Goal: Task Accomplishment & Management: Manage account settings

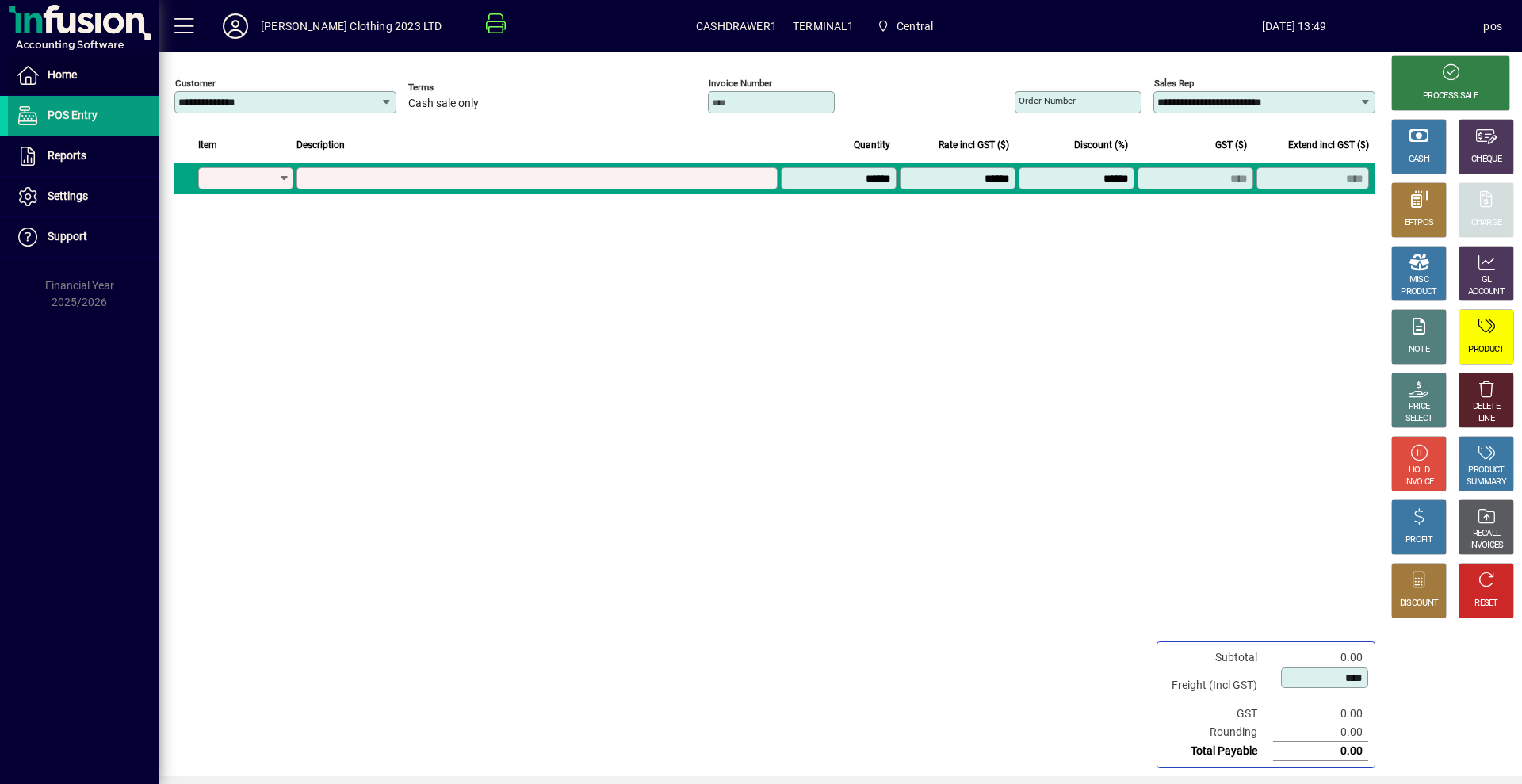
click at [75, 68] on span "Home" at bounding box center [62, 74] width 29 height 13
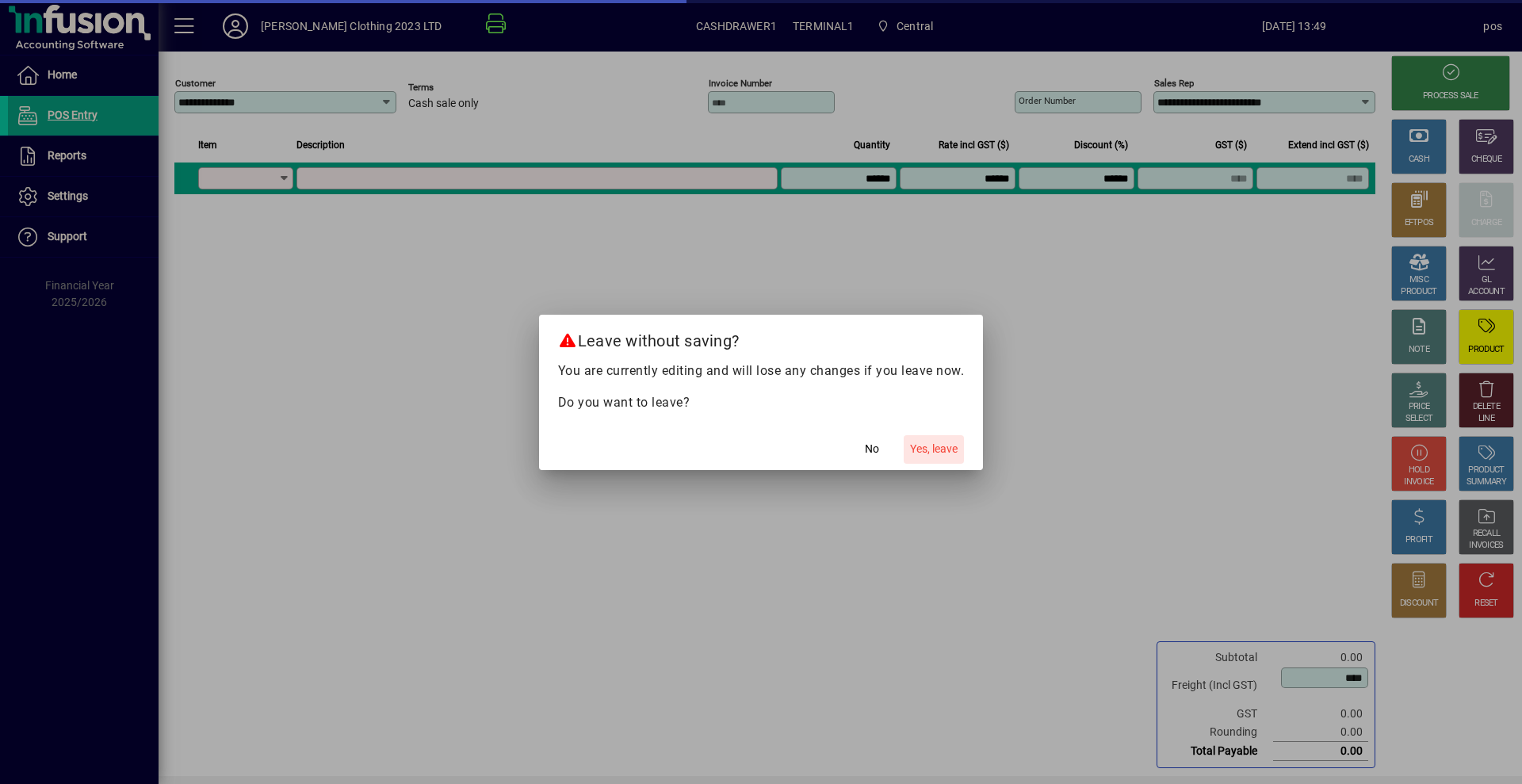
click at [933, 447] on span "Yes, leave" at bounding box center [934, 449] width 48 height 17
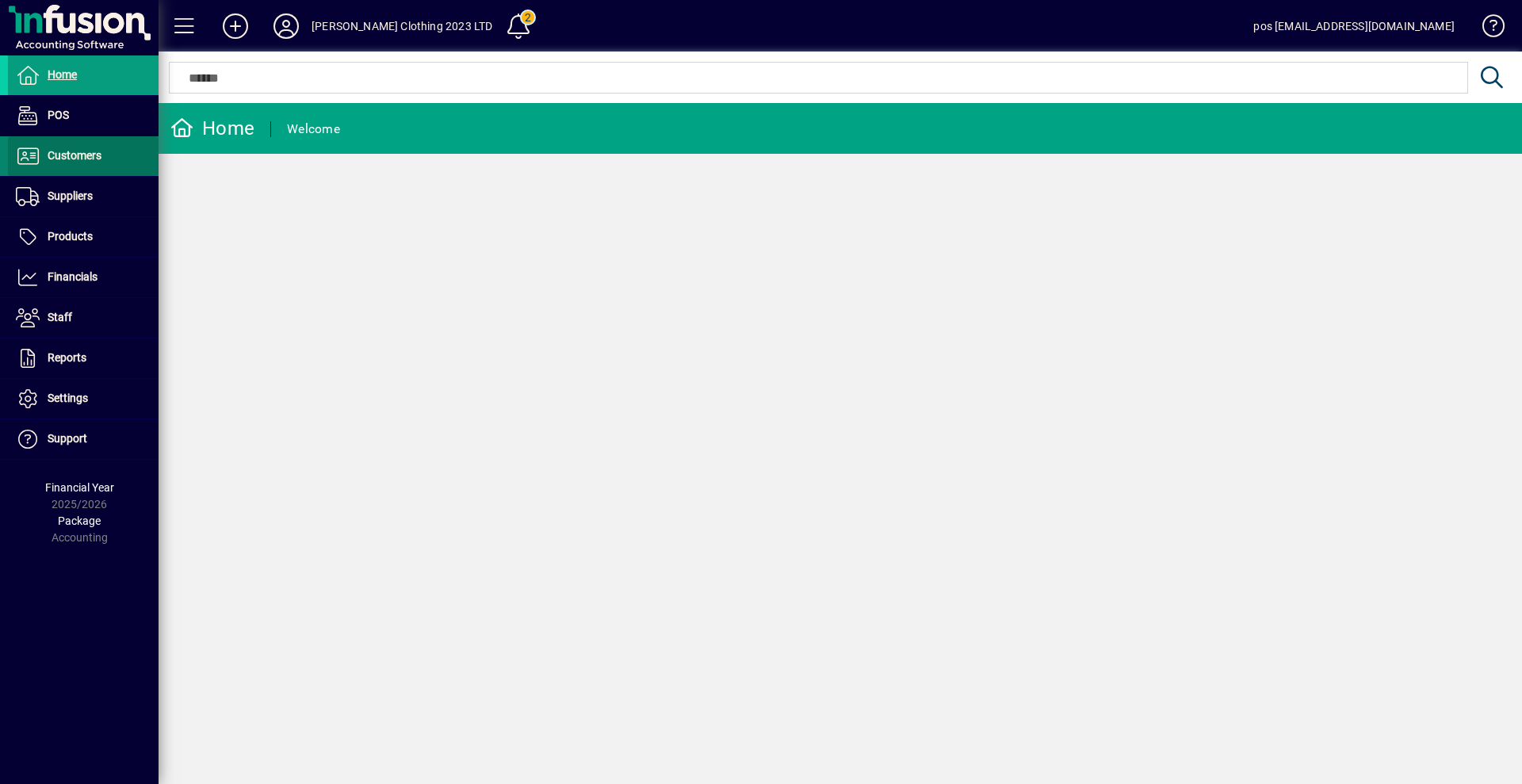
click at [60, 153] on span "Customers" at bounding box center [74, 155] width 54 height 13
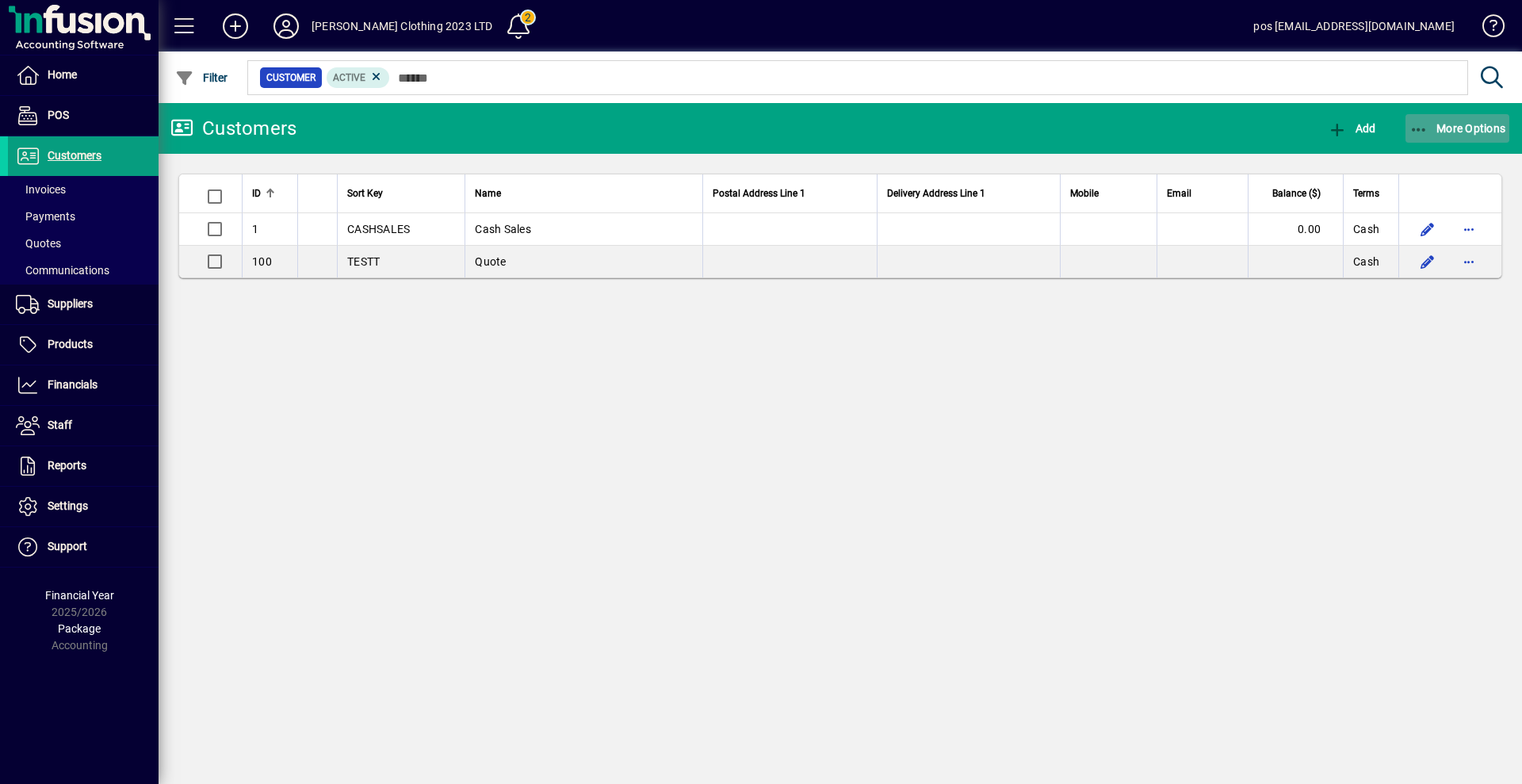
click at [1445, 131] on span "More Options" at bounding box center [1458, 129] width 97 height 13
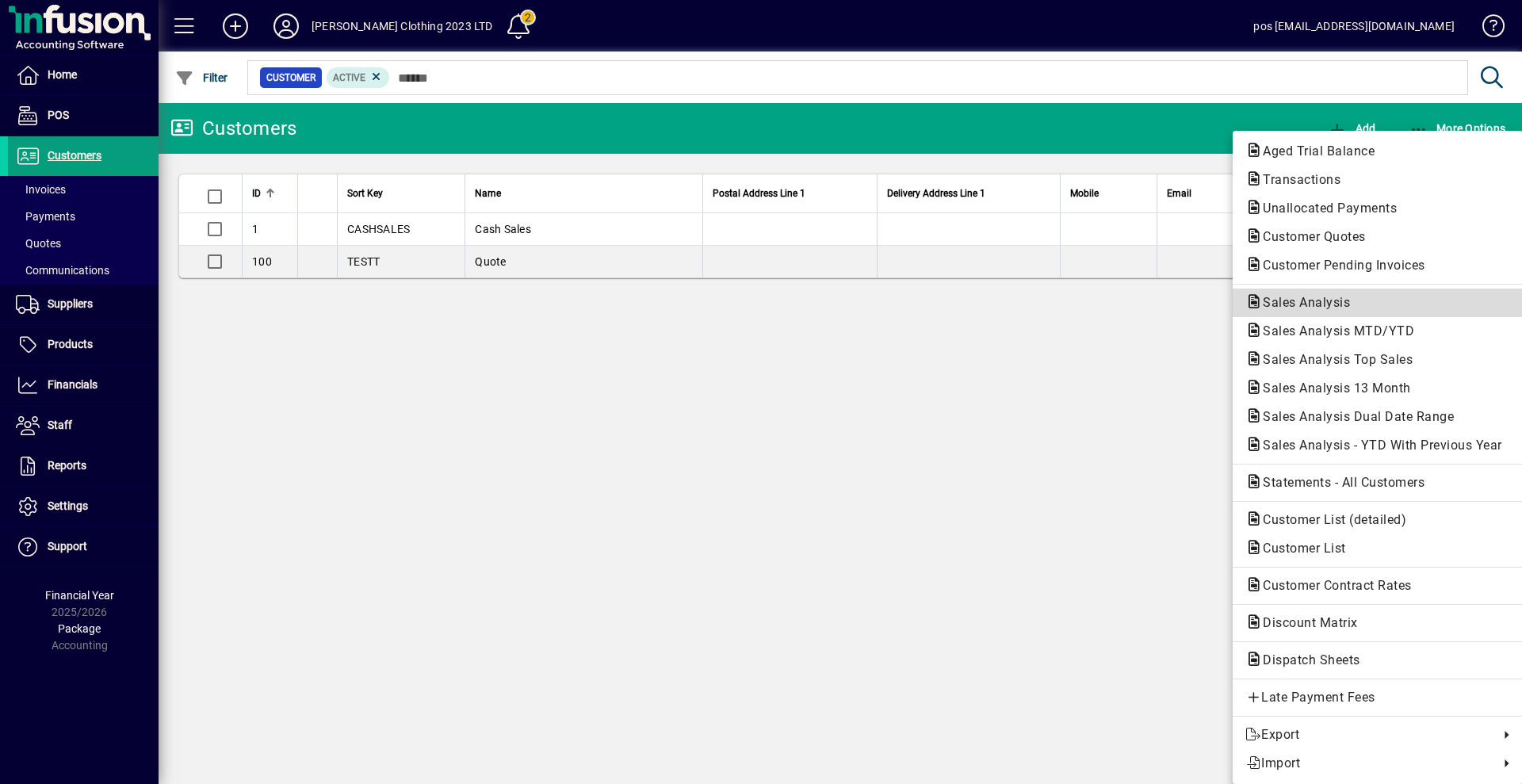
click at [1320, 302] on span "Sales Analysis" at bounding box center [1301, 302] width 112 height 15
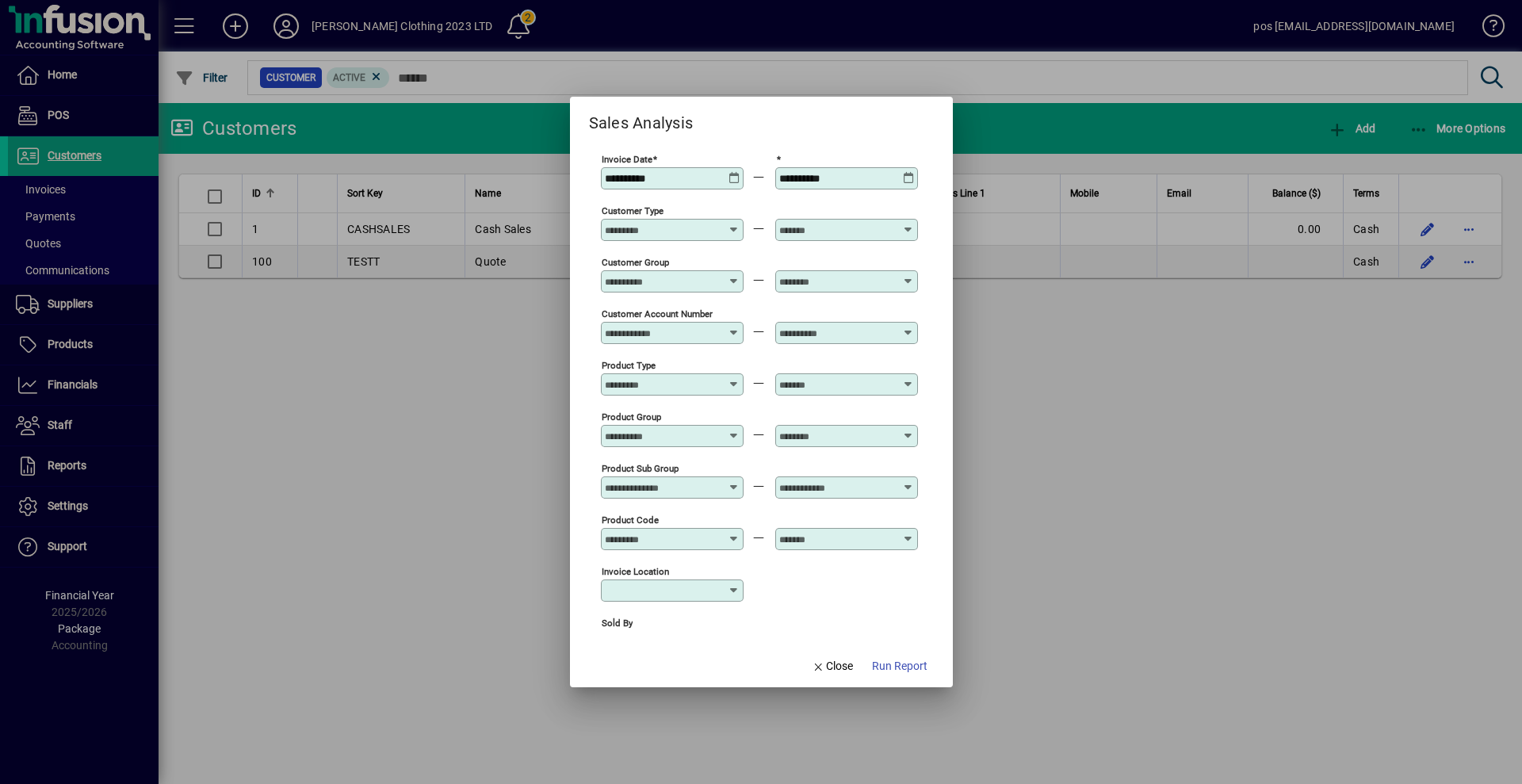
click at [735, 172] on icon at bounding box center [734, 172] width 12 height 0
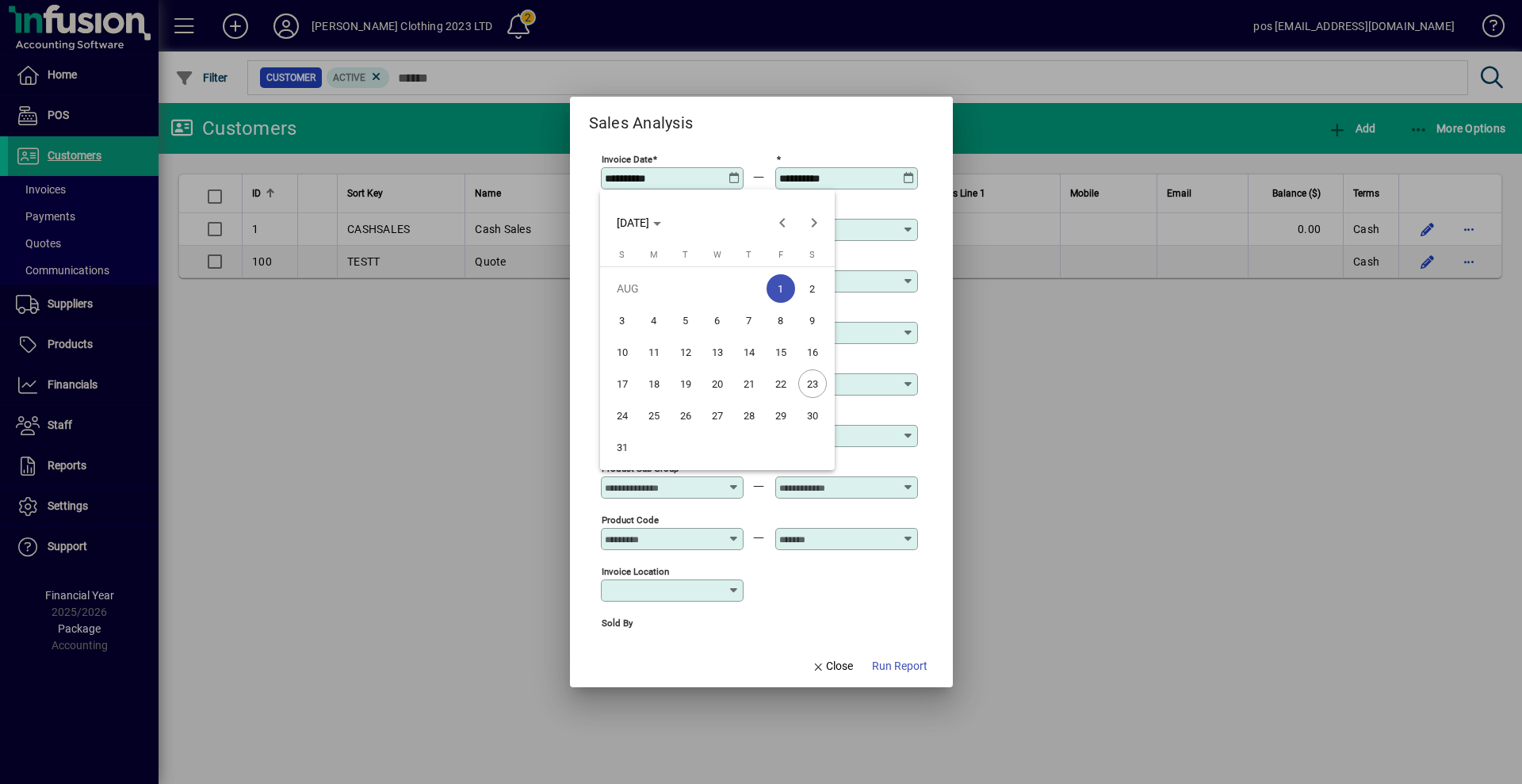
click at [810, 375] on span "23" at bounding box center [812, 383] width 28 height 28
type input "**********"
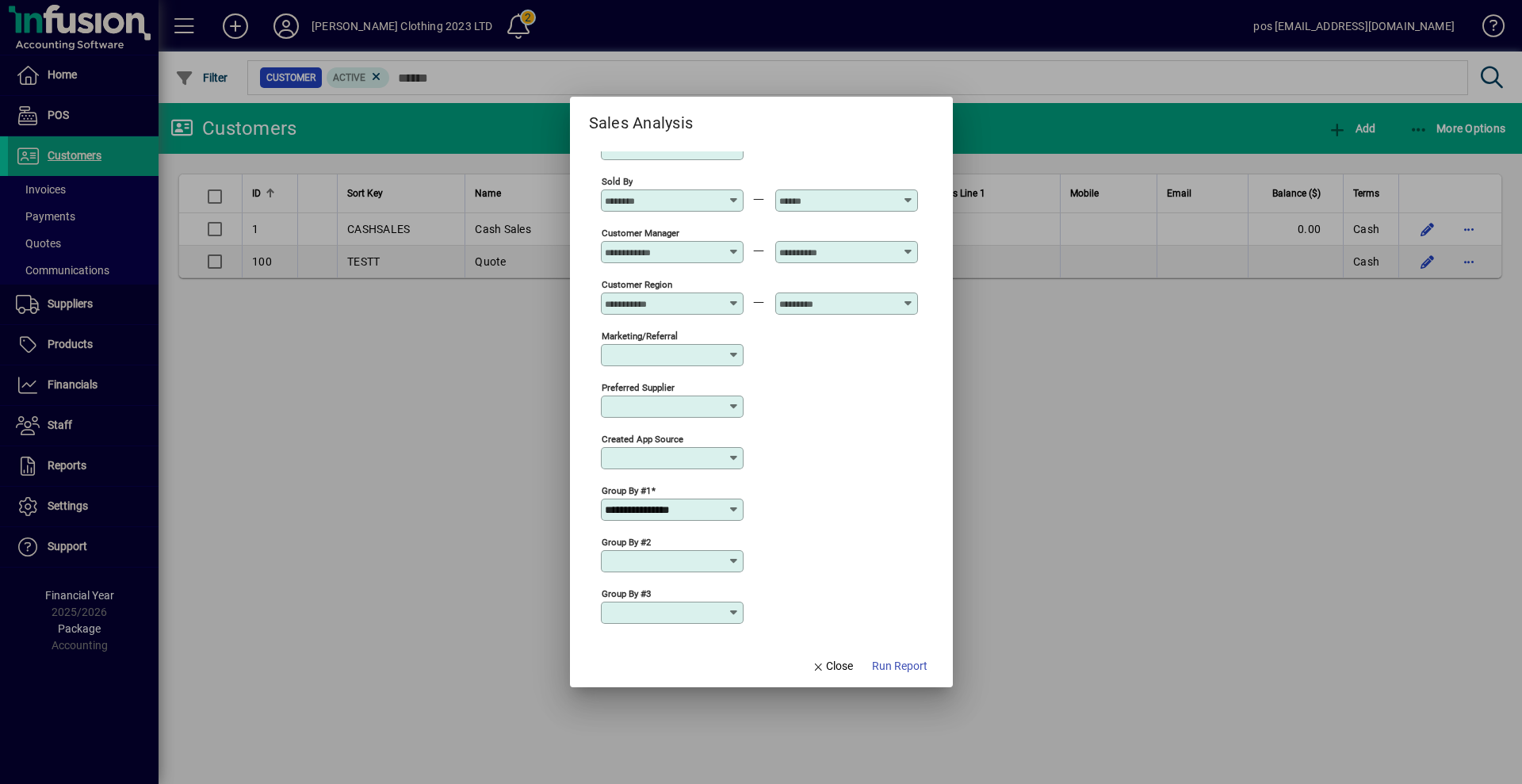
scroll to position [485, 0]
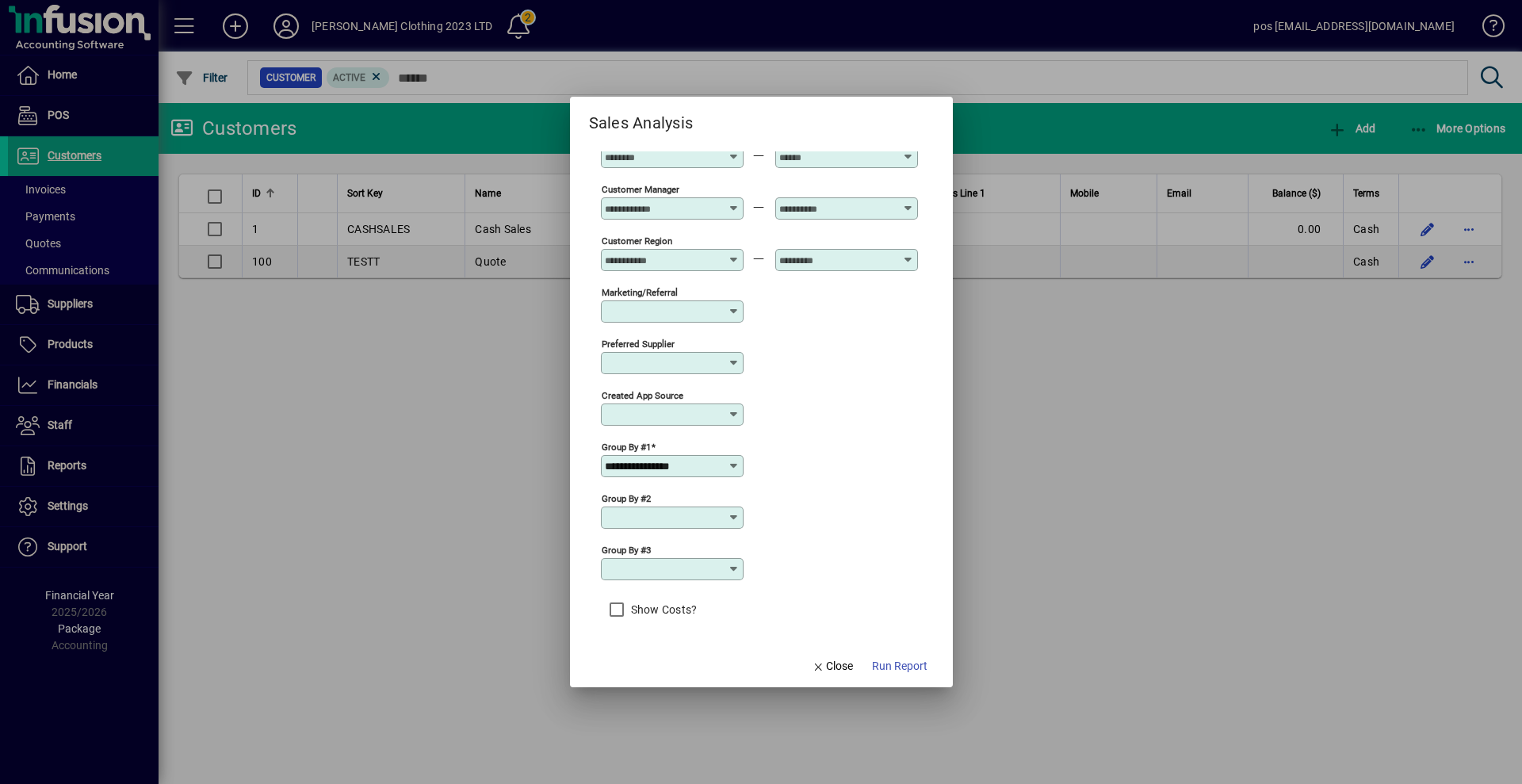
click at [736, 468] on icon at bounding box center [734, 466] width 13 height 13
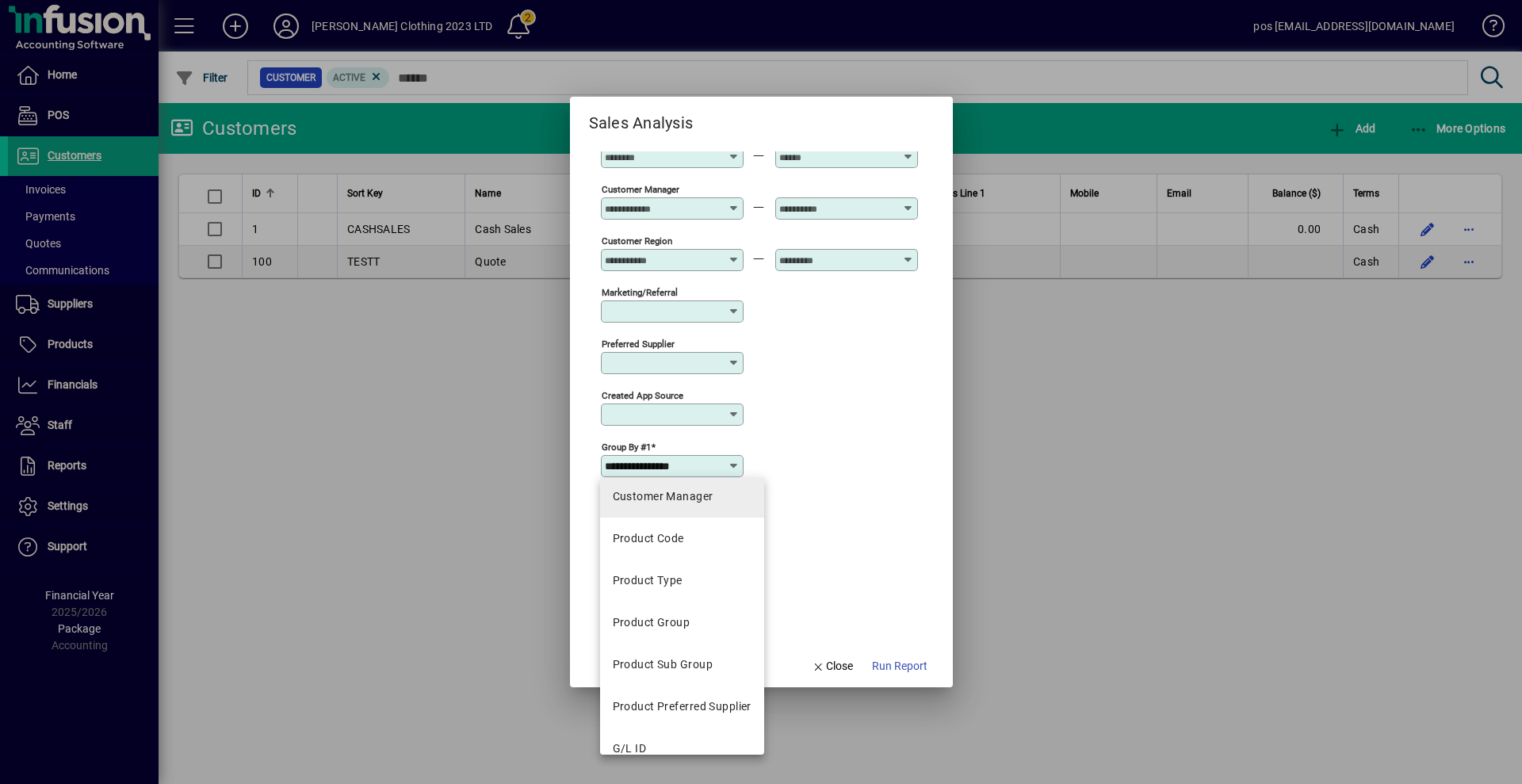
scroll to position [412, 0]
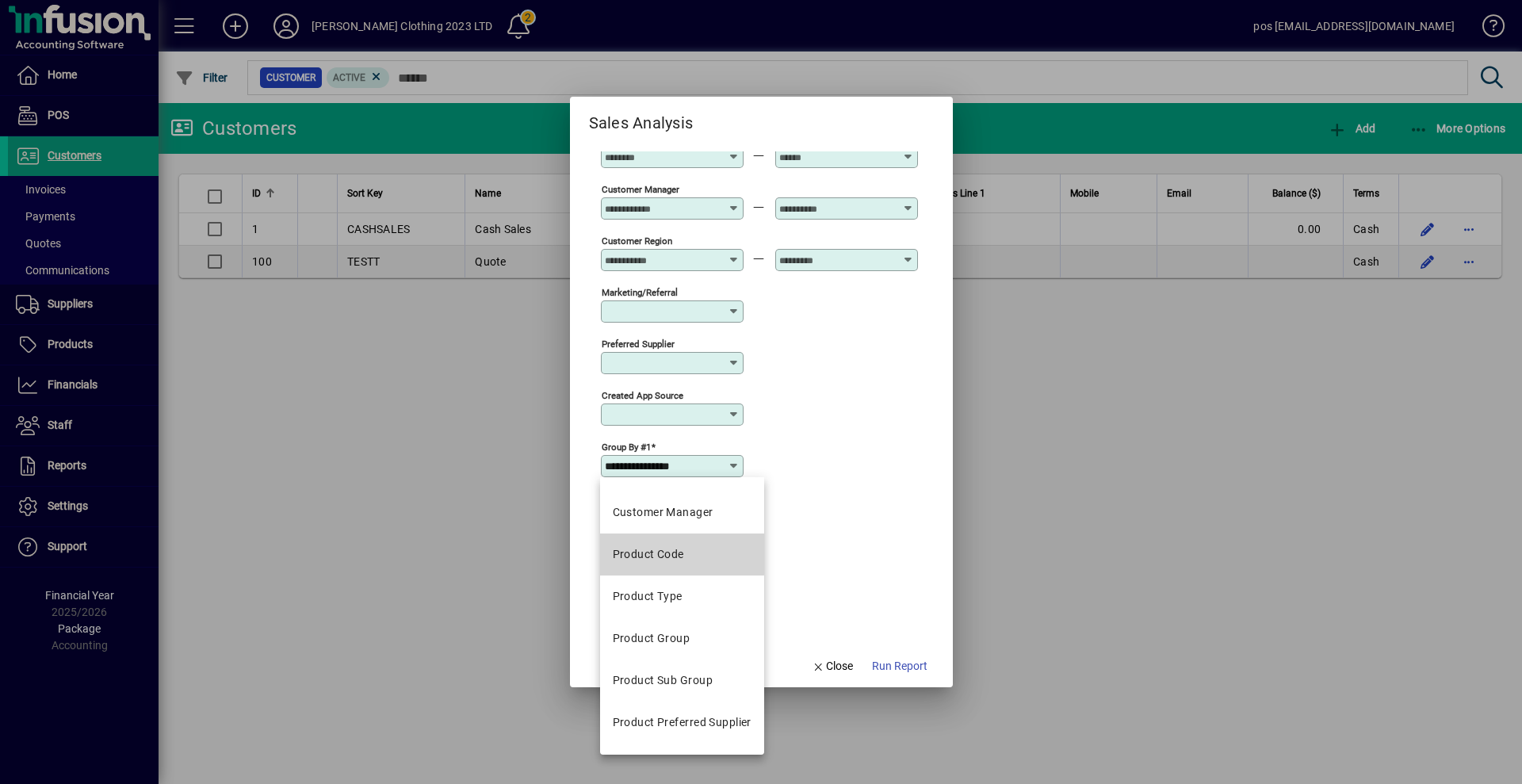
click at [668, 550] on div "Product Code" at bounding box center [648, 554] width 71 height 17
type input "**********"
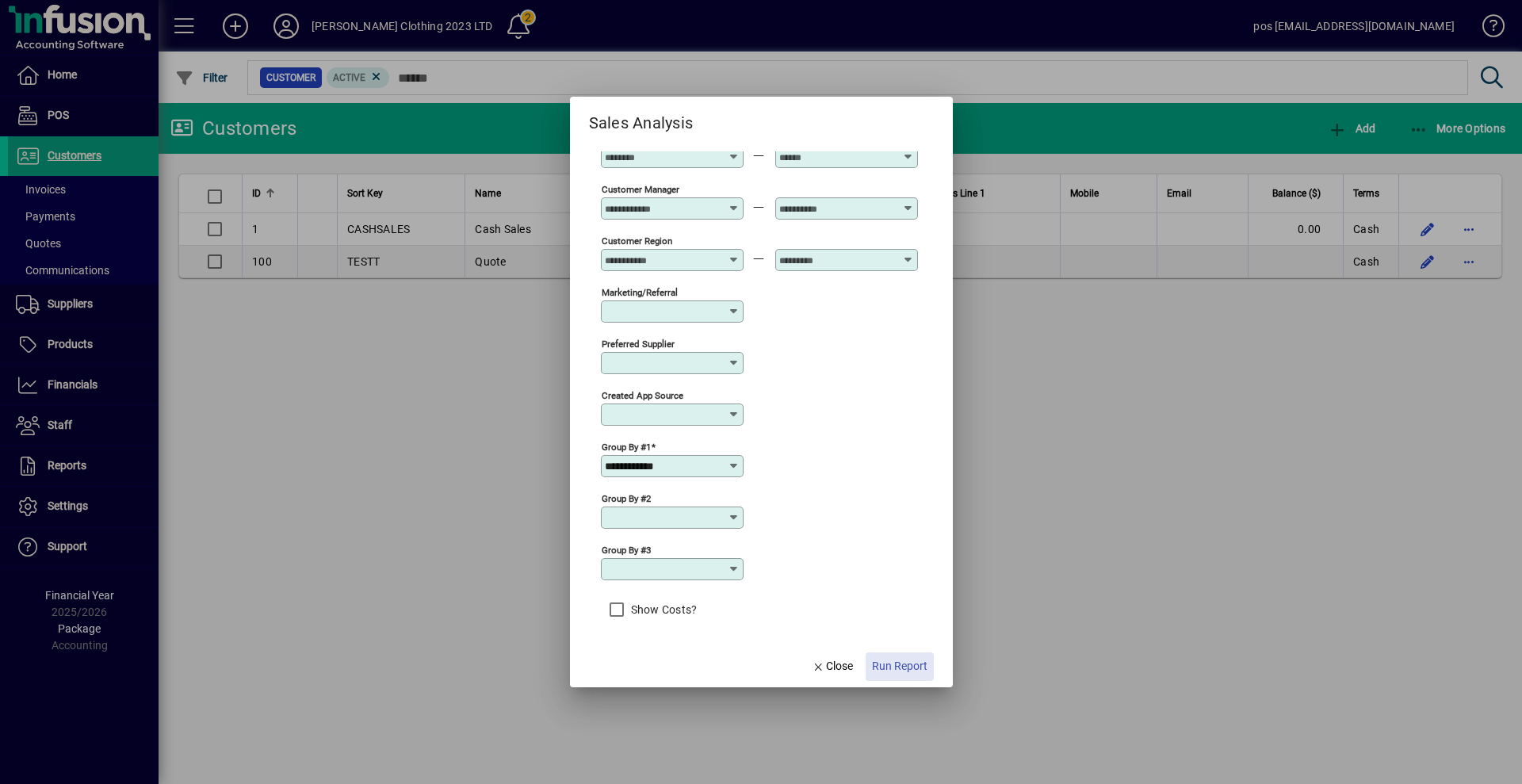
click at [911, 659] on span "Run Report" at bounding box center [900, 666] width 56 height 17
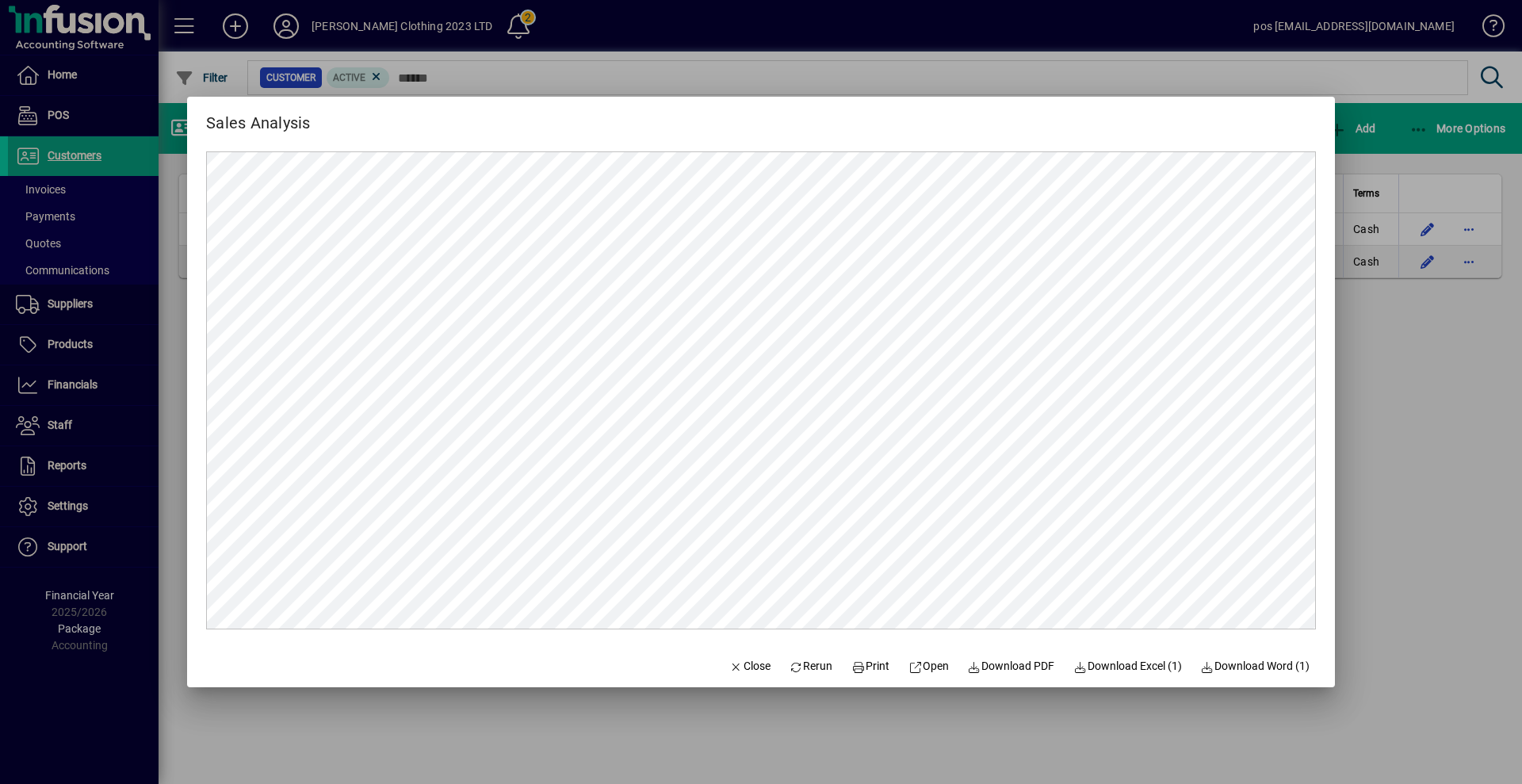
scroll to position [0, 0]
click at [884, 663] on span at bounding box center [870, 666] width 51 height 38
click at [740, 667] on span "Close" at bounding box center [749, 666] width 41 height 17
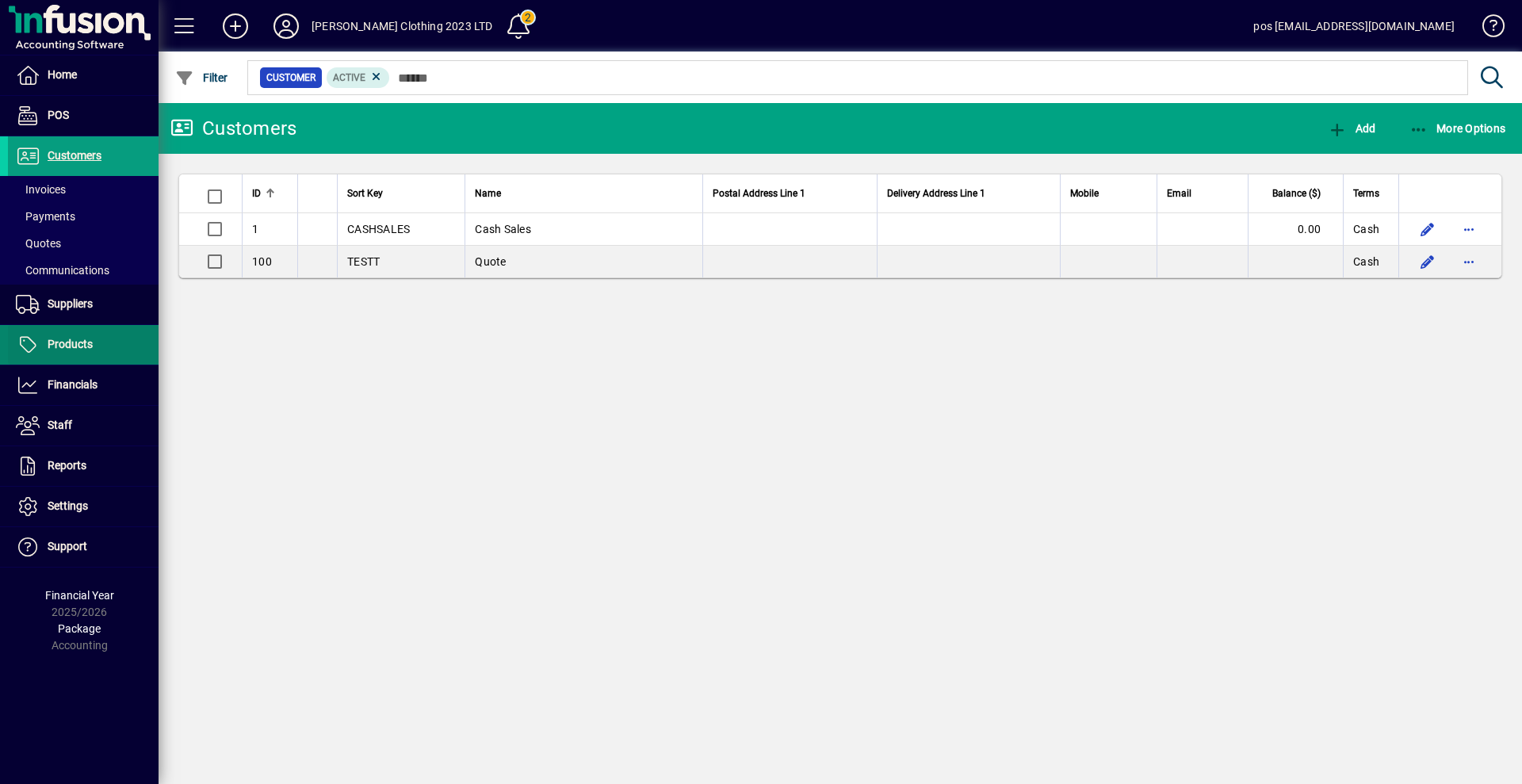
click at [64, 338] on span "Products" at bounding box center [70, 344] width 45 height 13
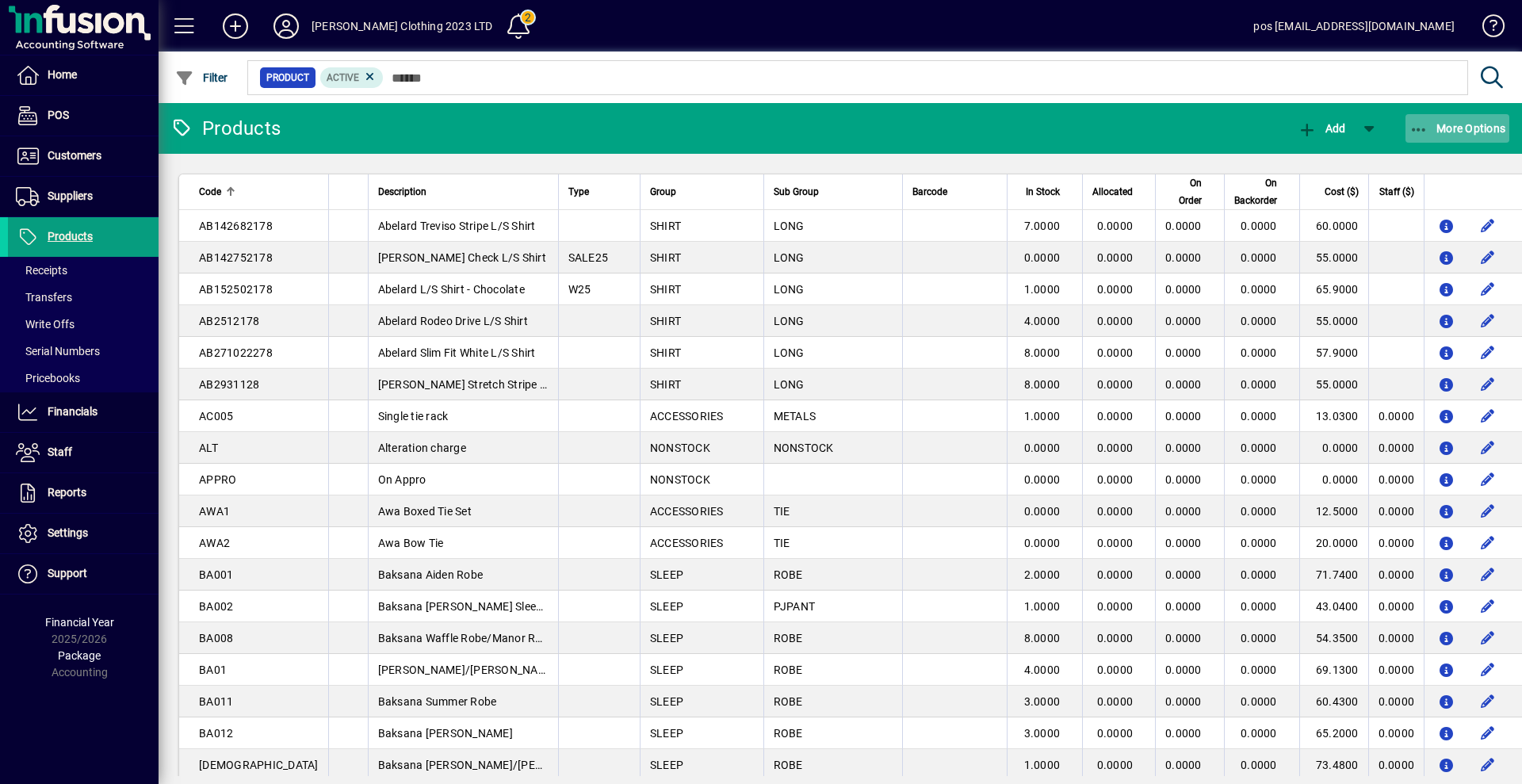
click at [1468, 126] on span "More Options" at bounding box center [1458, 129] width 97 height 13
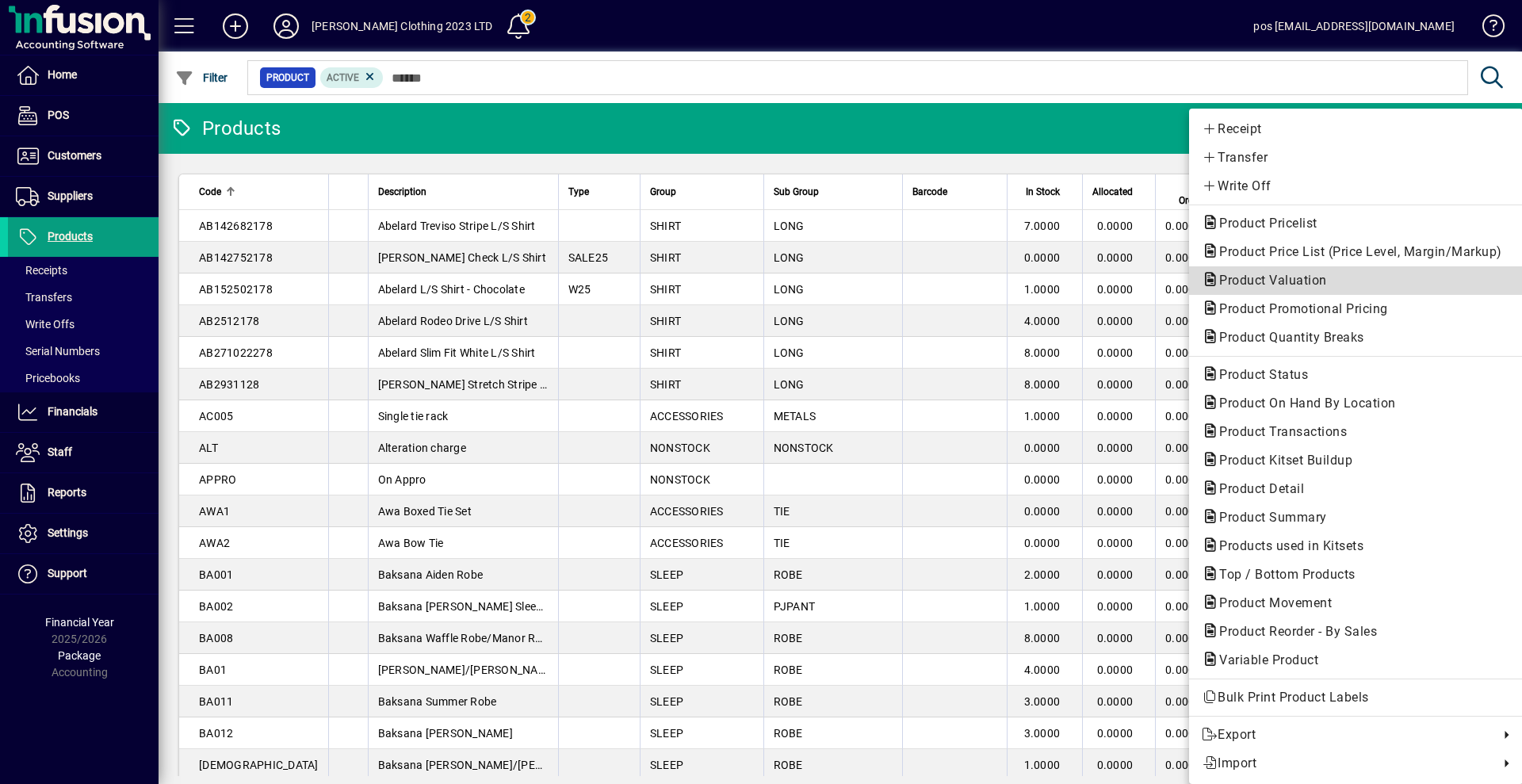
click at [1282, 281] on span "Product Valuation" at bounding box center [1268, 280] width 133 height 15
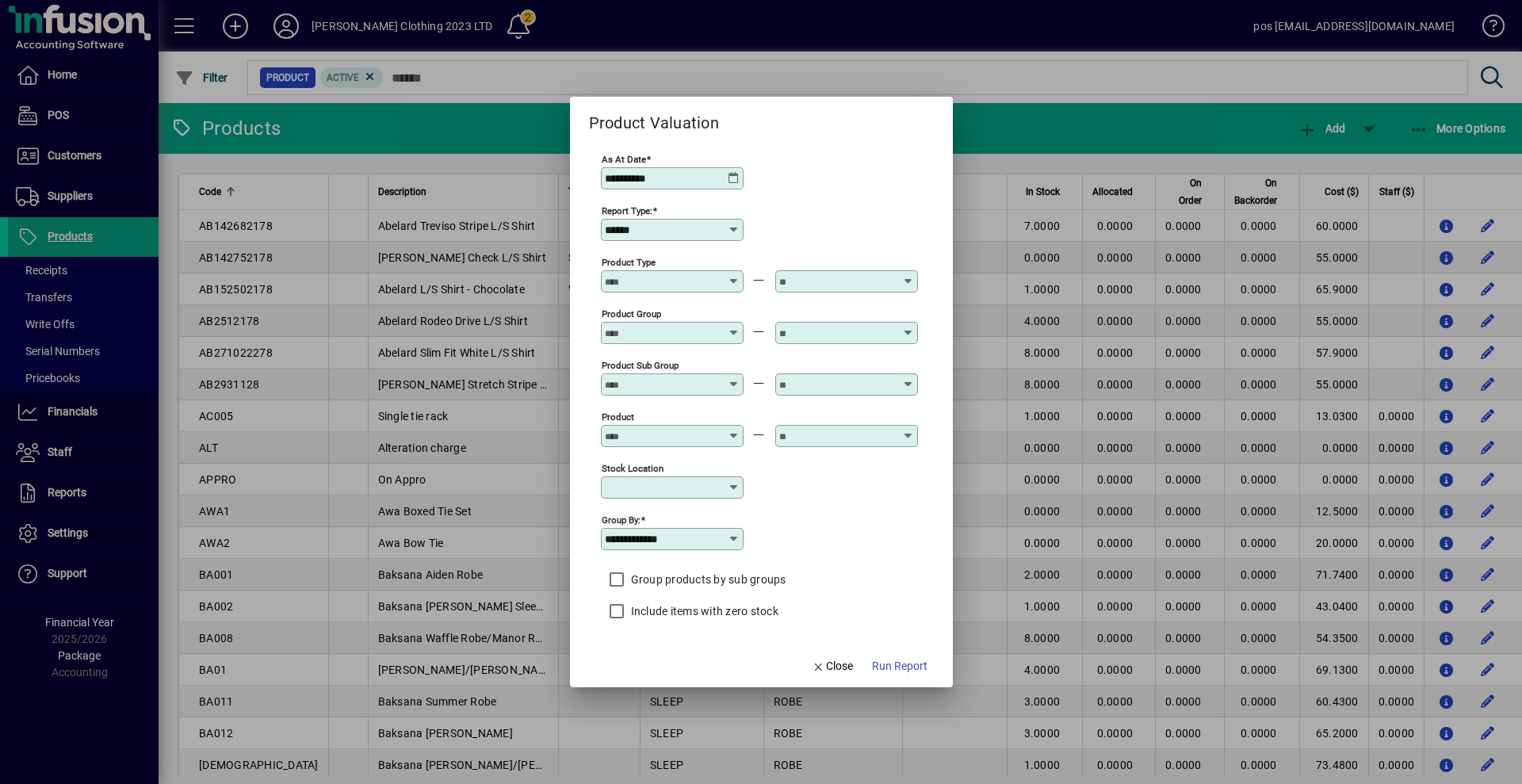
click at [737, 235] on icon at bounding box center [734, 230] width 13 height 13
click at [635, 303] on div "Summary" at bounding box center [638, 310] width 50 height 17
type input "*******"
click at [898, 672] on span "Run Report" at bounding box center [900, 666] width 56 height 17
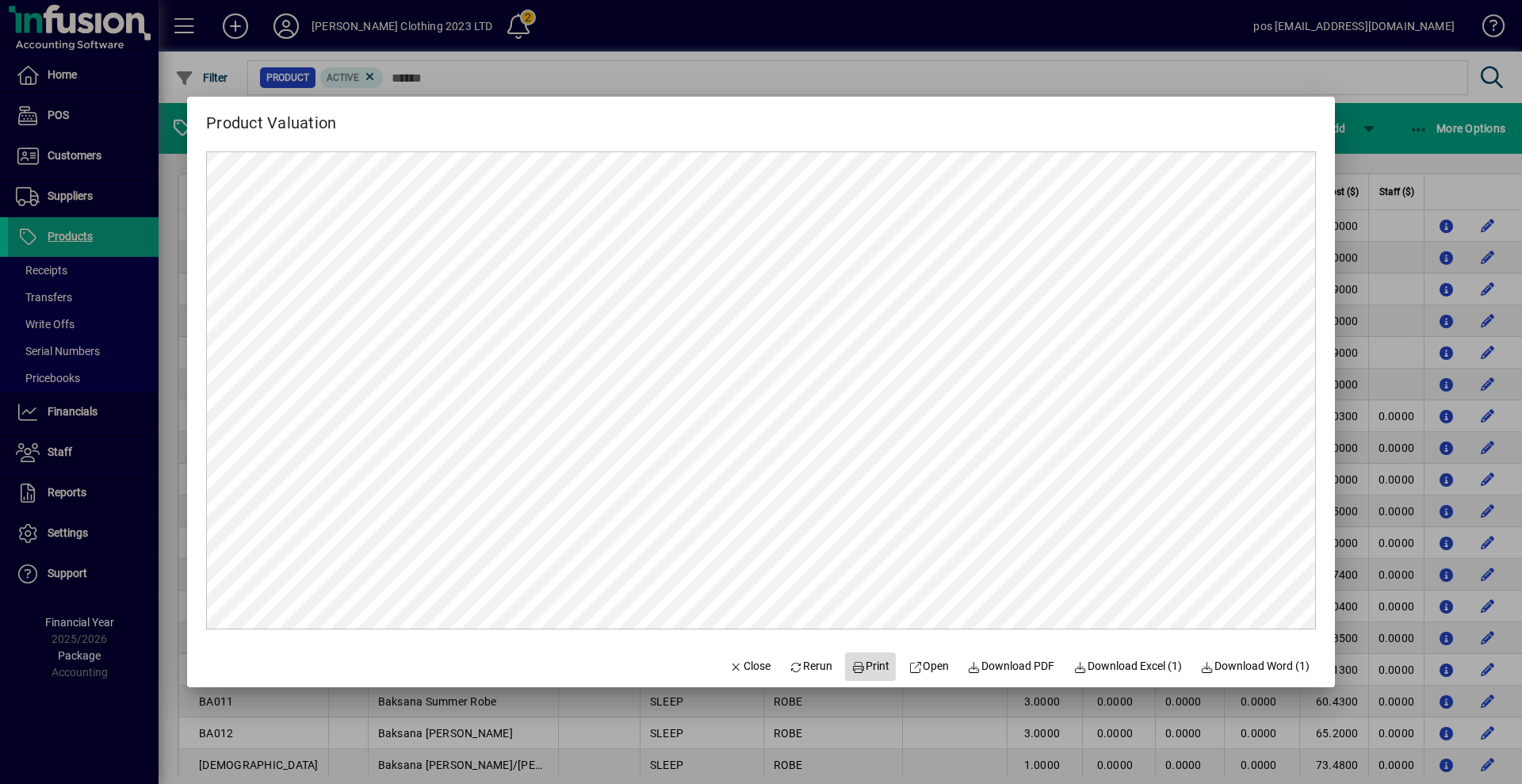
click at [876, 661] on span "Print" at bounding box center [870, 666] width 38 height 17
click at [738, 670] on span "Close" at bounding box center [749, 666] width 41 height 17
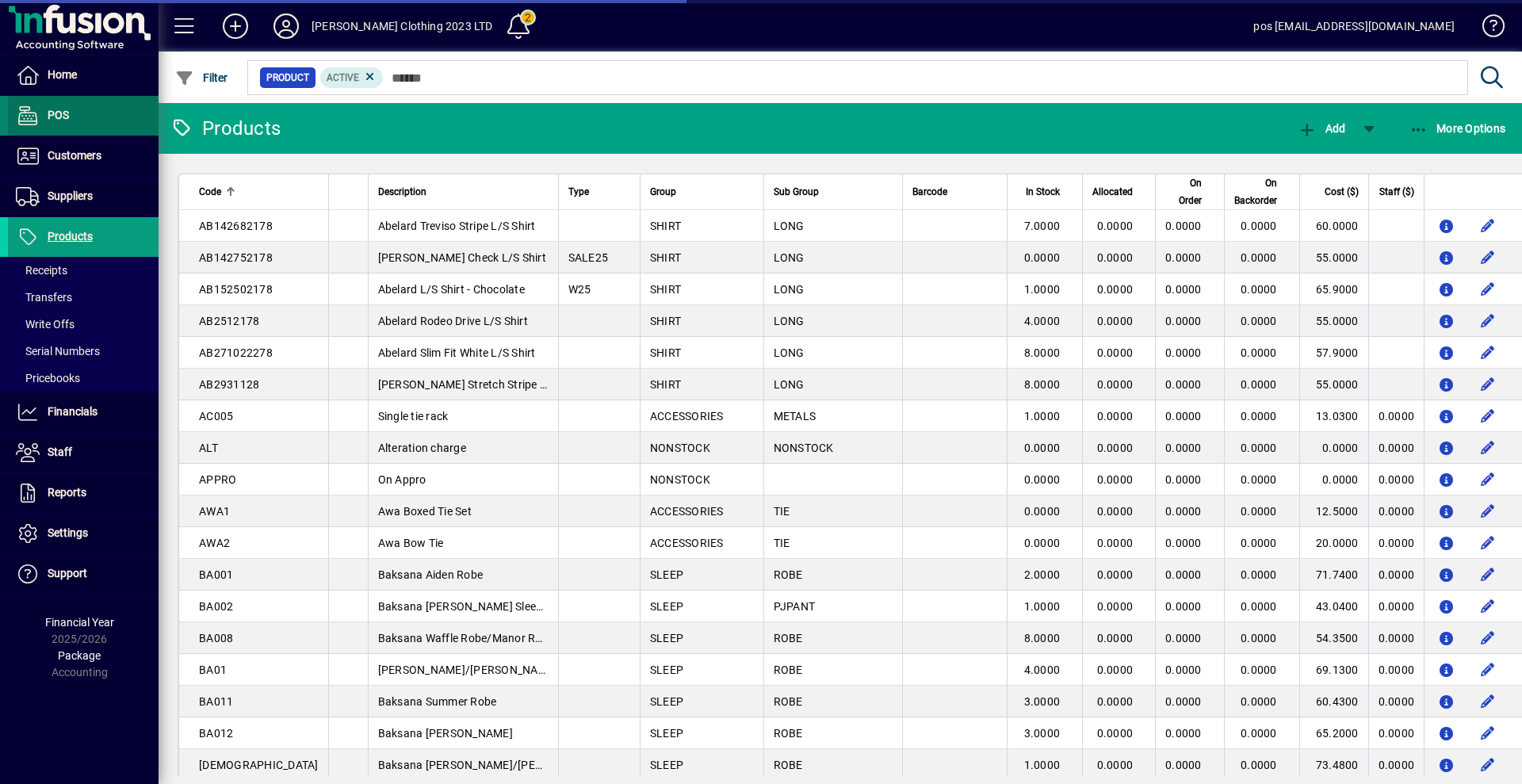
click at [31, 103] on span at bounding box center [83, 116] width 150 height 38
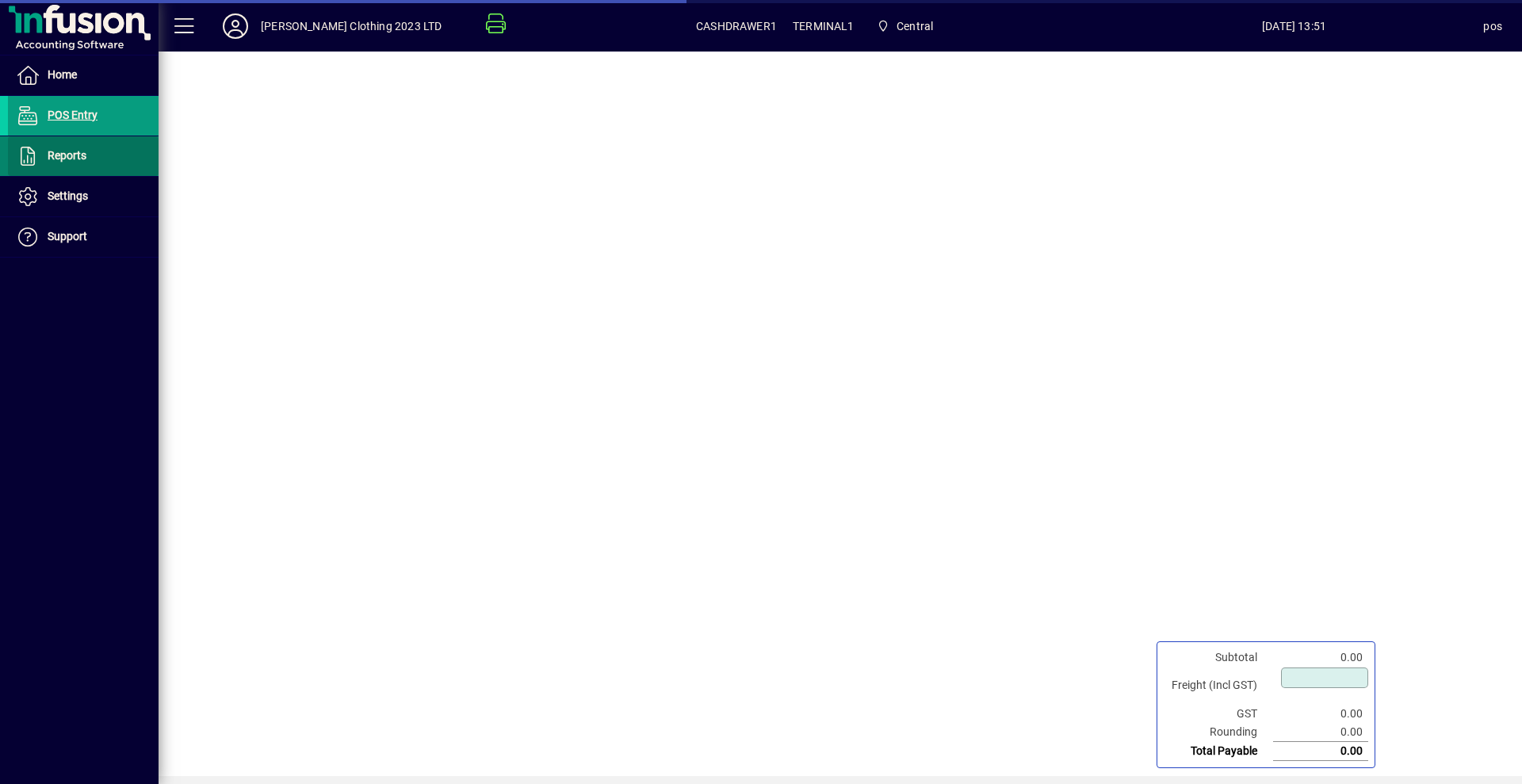
click at [55, 157] on span "Reports" at bounding box center [67, 155] width 39 height 13
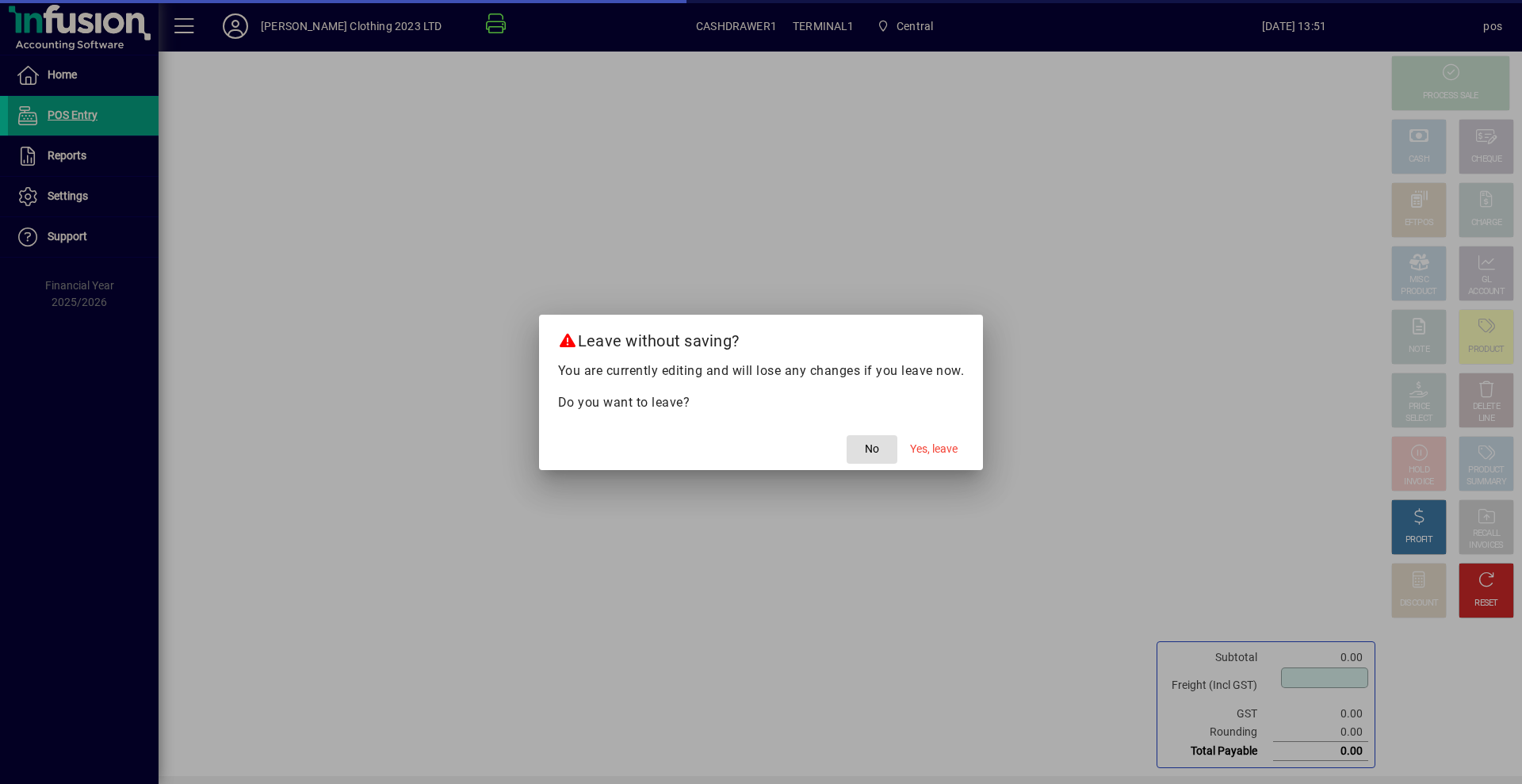
type input "****"
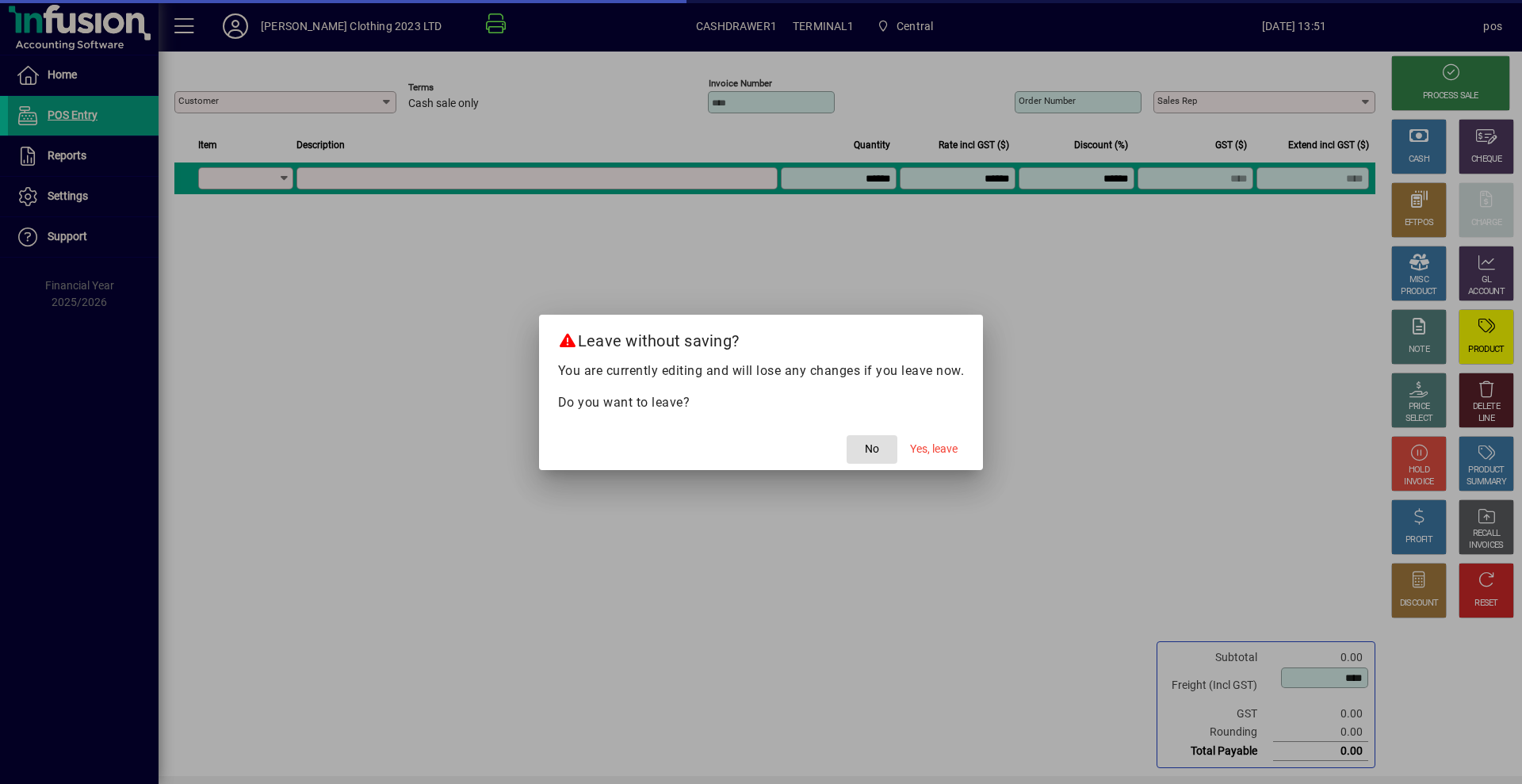
type input "**********"
click at [915, 453] on span "Yes, leave" at bounding box center [934, 449] width 48 height 17
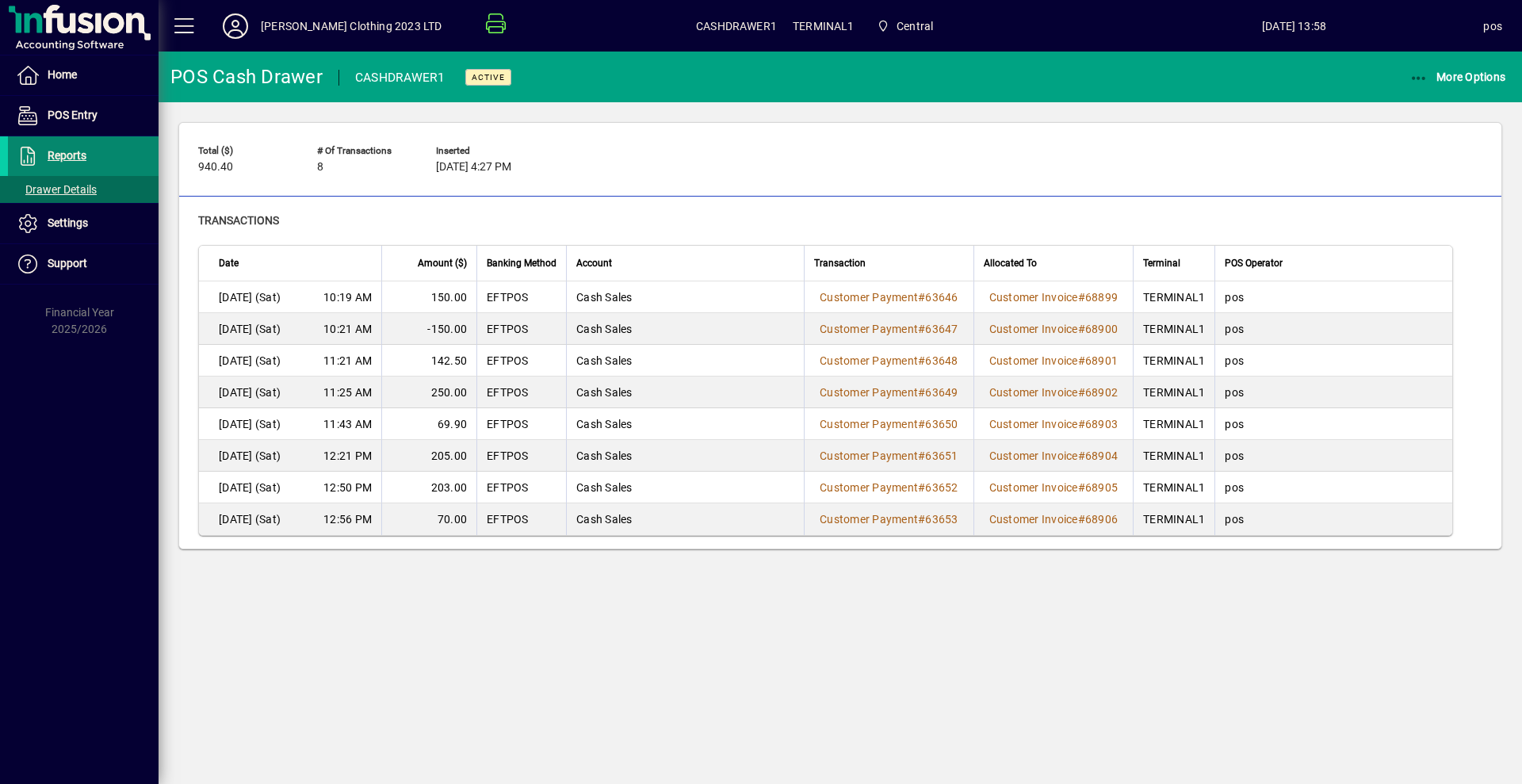
click at [69, 153] on span "Reports" at bounding box center [67, 155] width 39 height 13
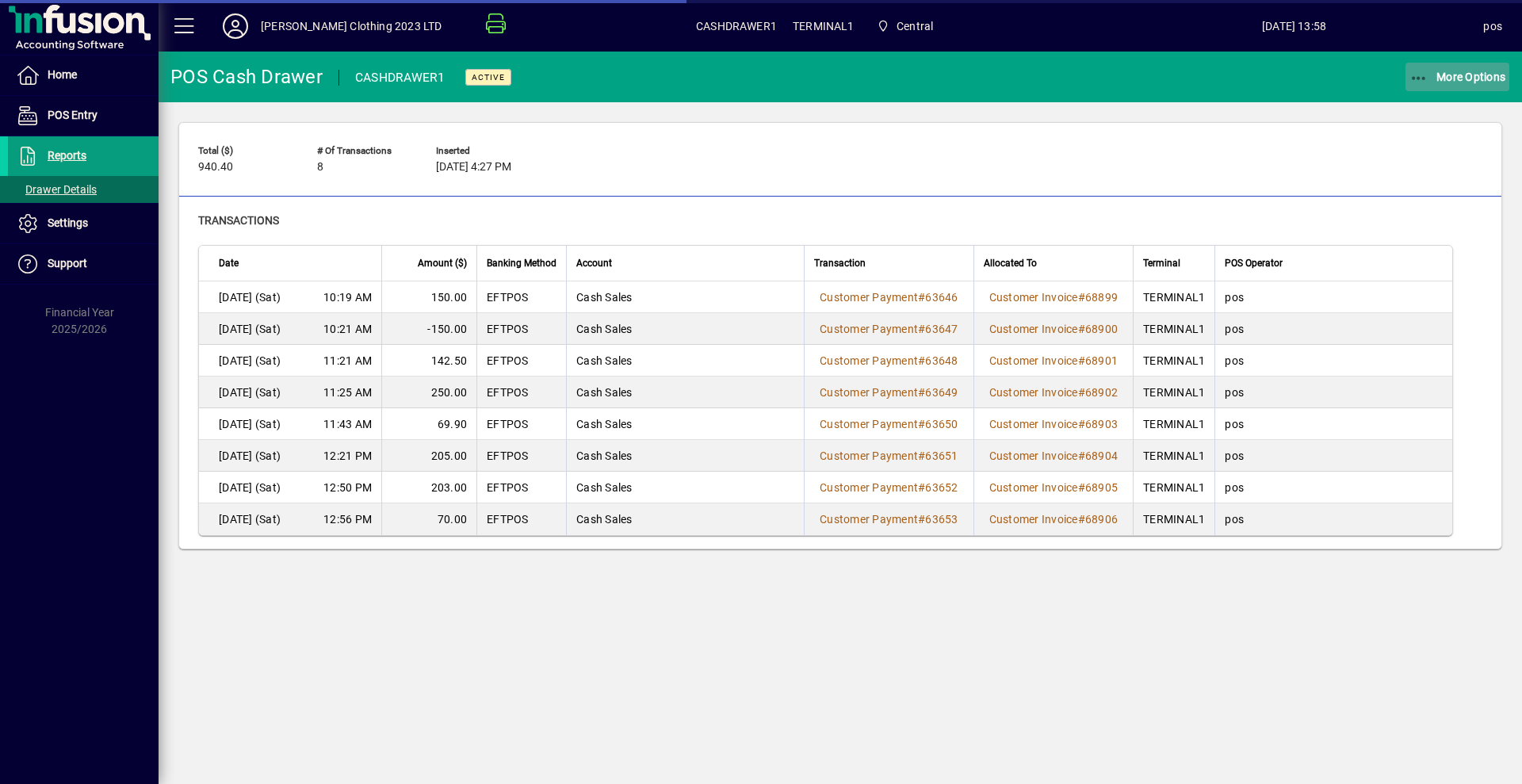
click at [1468, 73] on span "More Options" at bounding box center [1458, 77] width 97 height 13
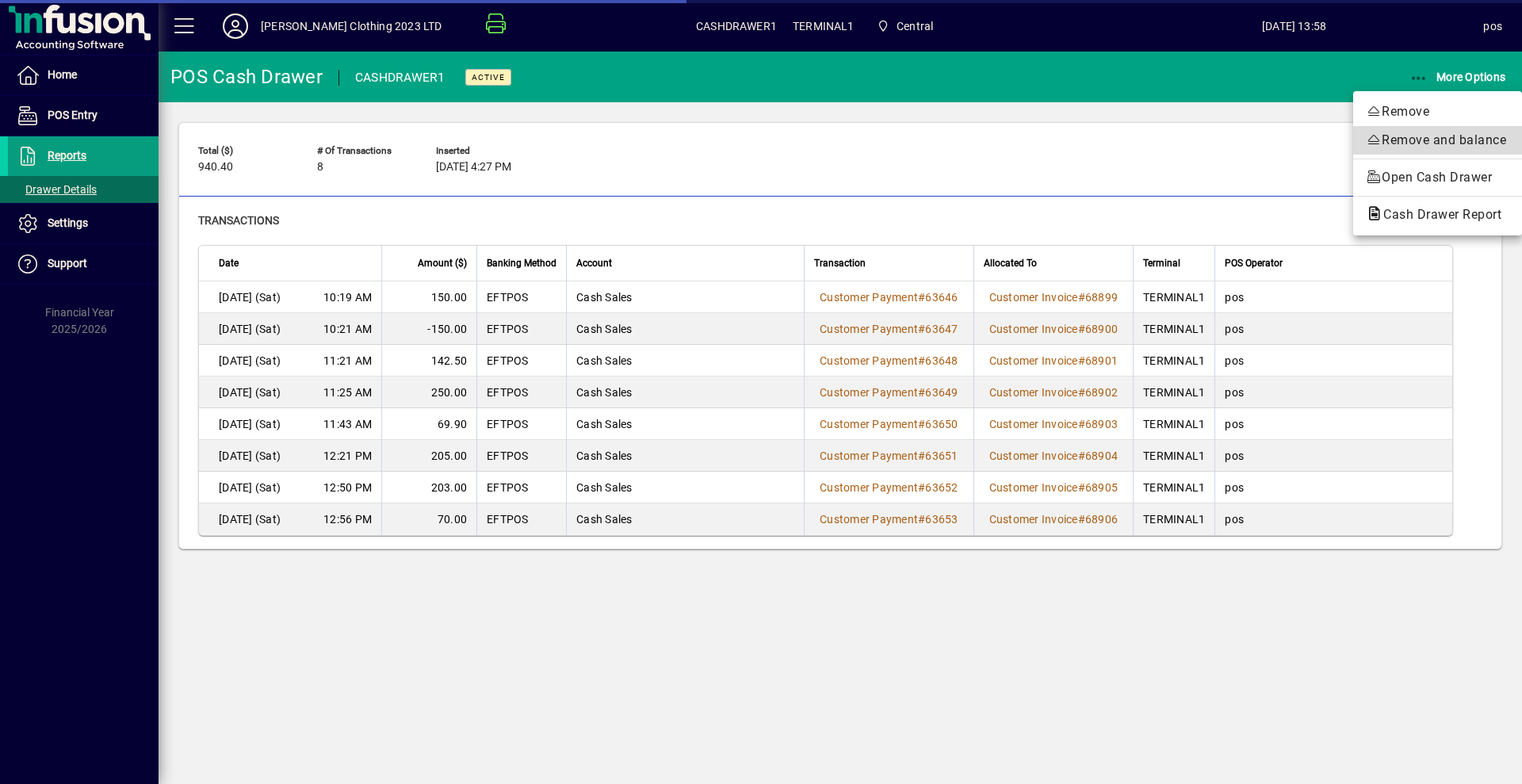
click at [1380, 143] on span "Remove and balance" at bounding box center [1438, 141] width 144 height 19
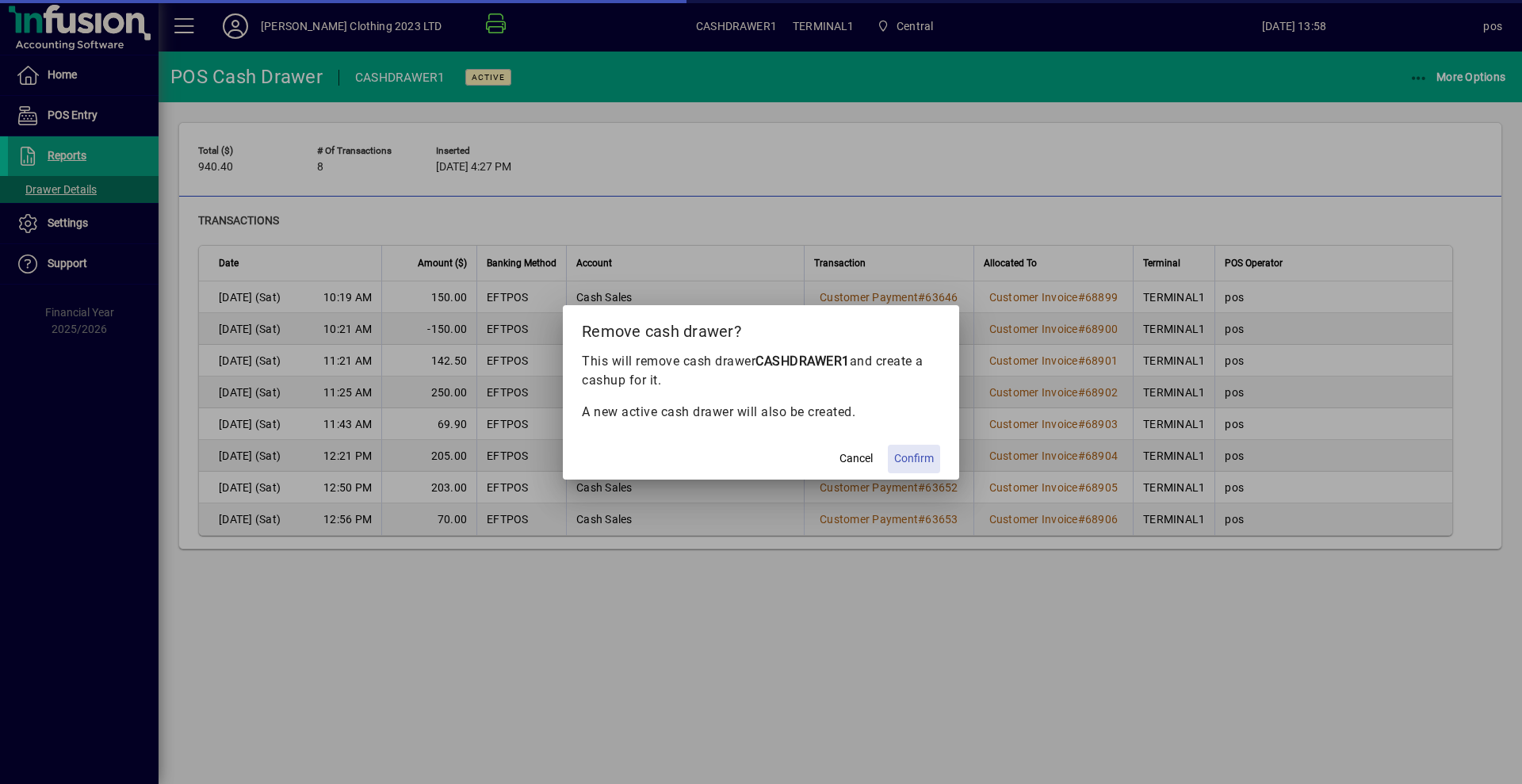
click at [897, 460] on span "Confirm" at bounding box center [913, 458] width 40 height 17
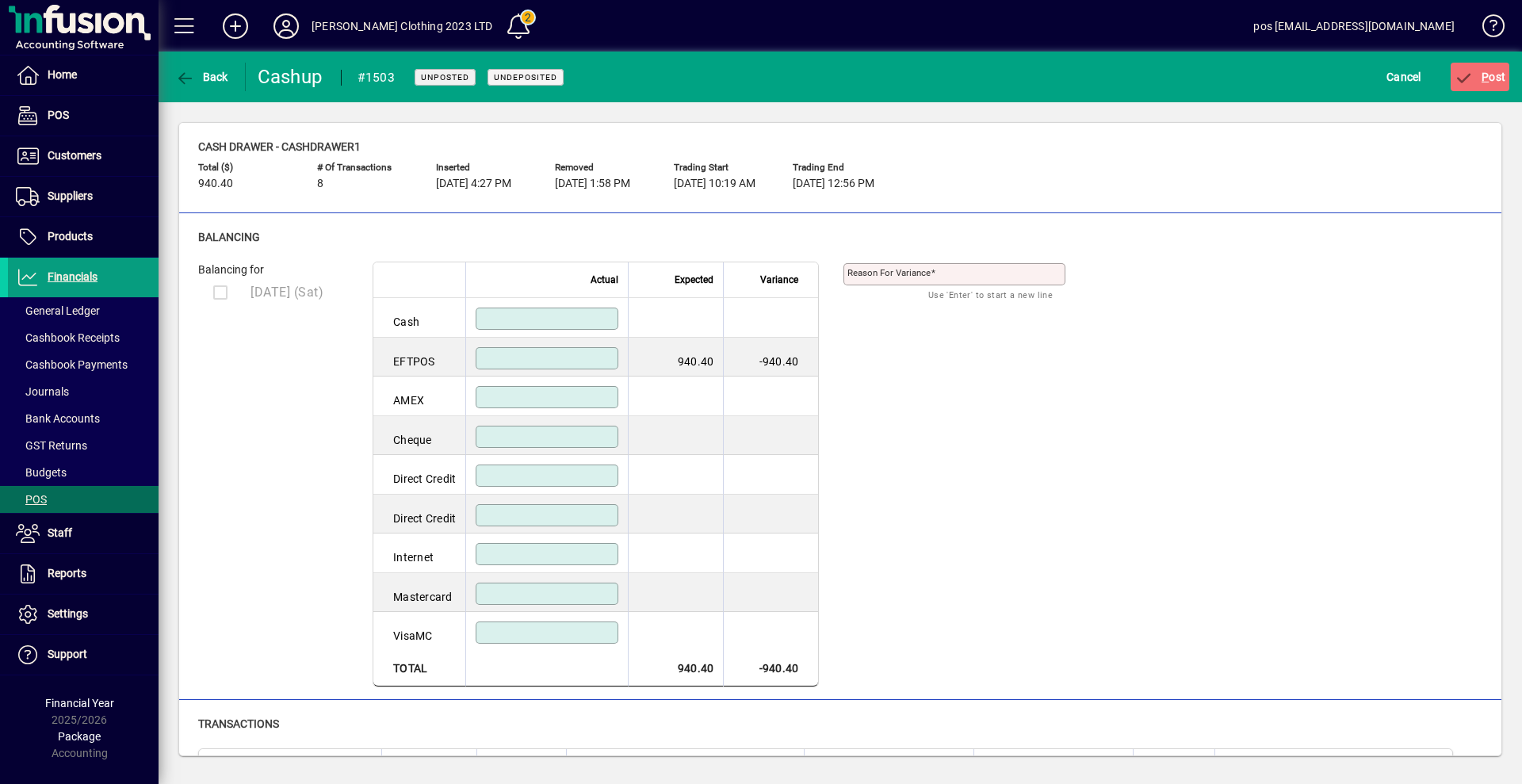
click at [521, 357] on input at bounding box center [548, 358] width 138 height 13
type input "******"
click at [1475, 82] on span "P ost" at bounding box center [1481, 77] width 52 height 13
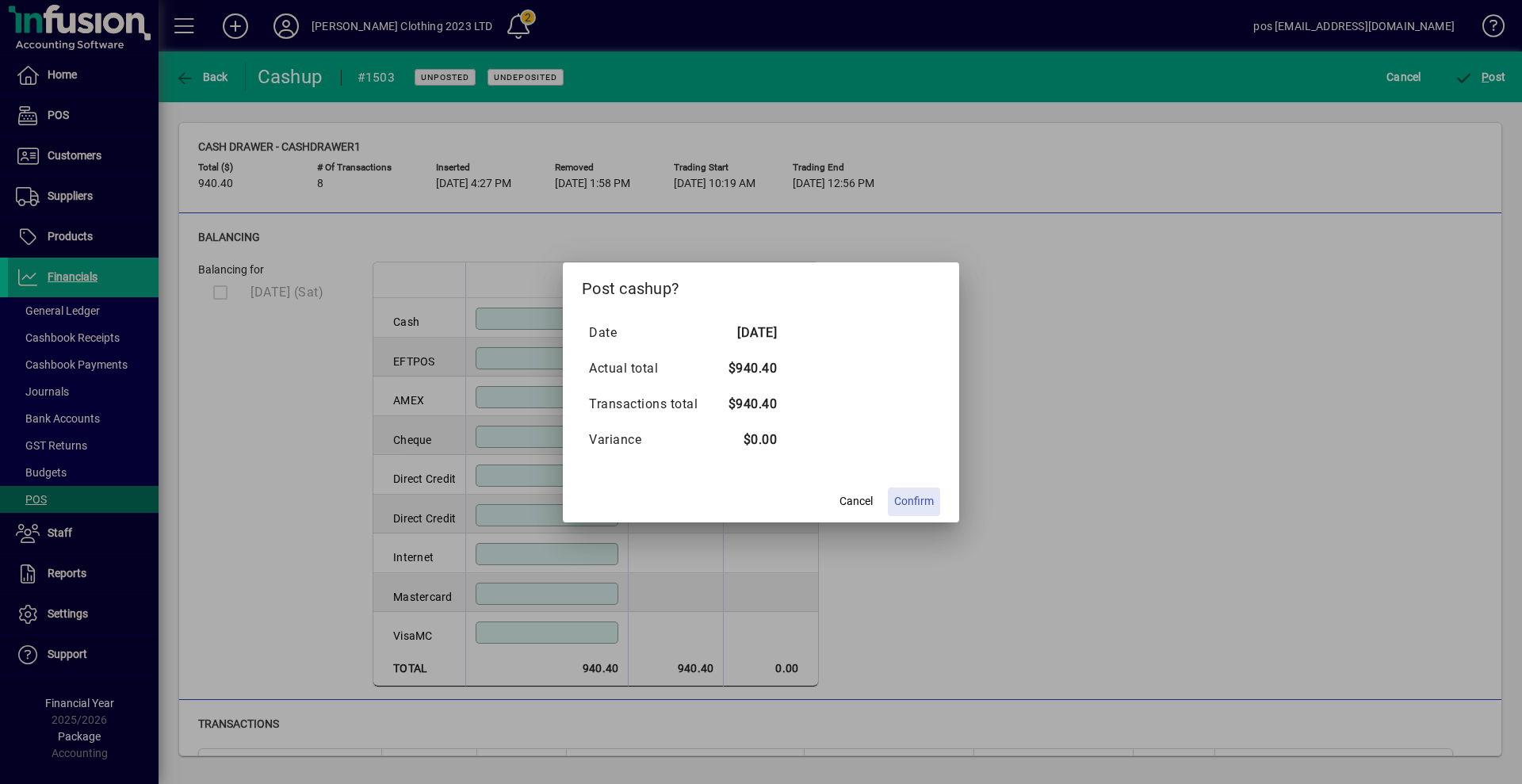
click at [922, 501] on span "Confirm" at bounding box center [913, 501] width 40 height 17
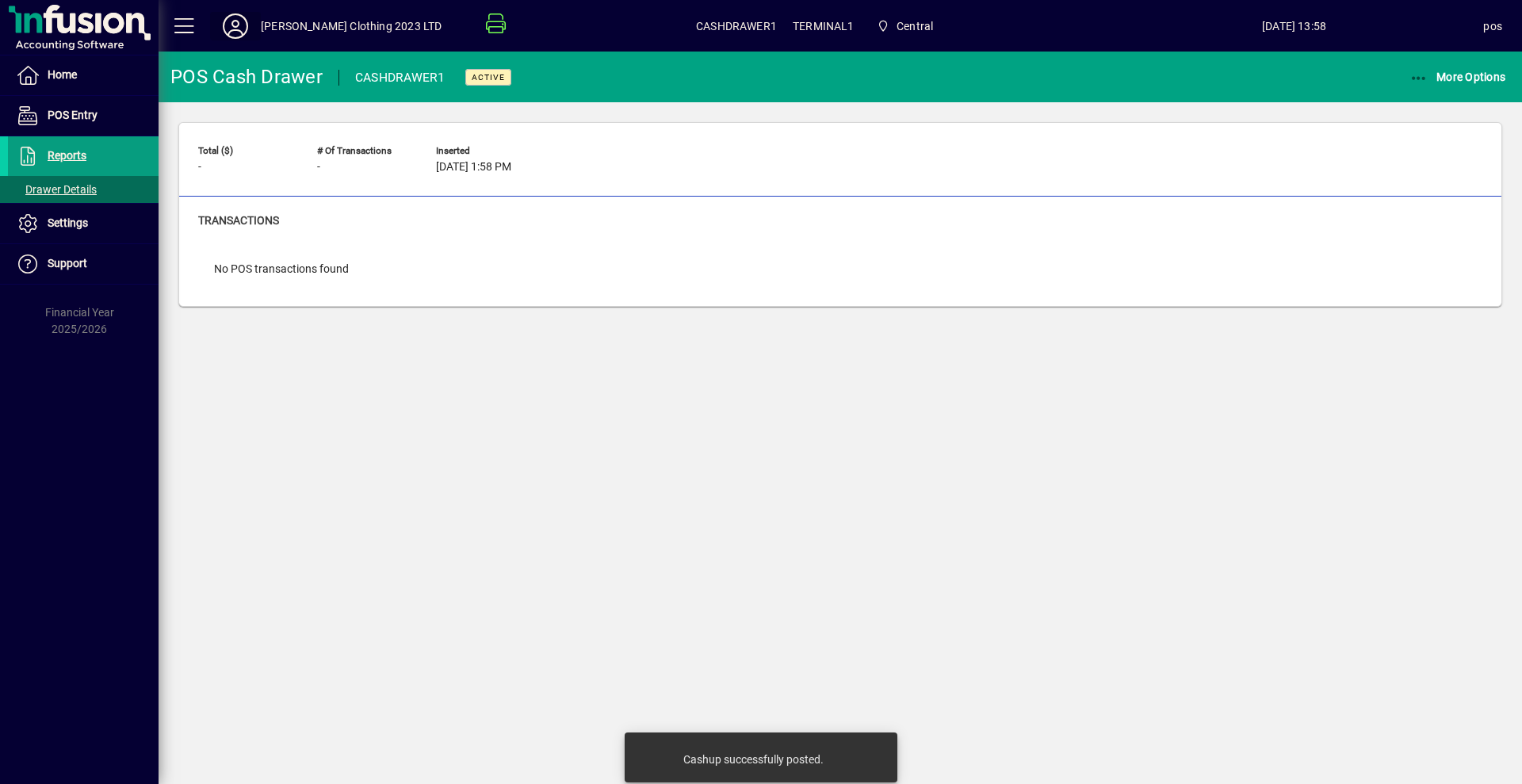
click at [238, 25] on icon at bounding box center [235, 26] width 32 height 25
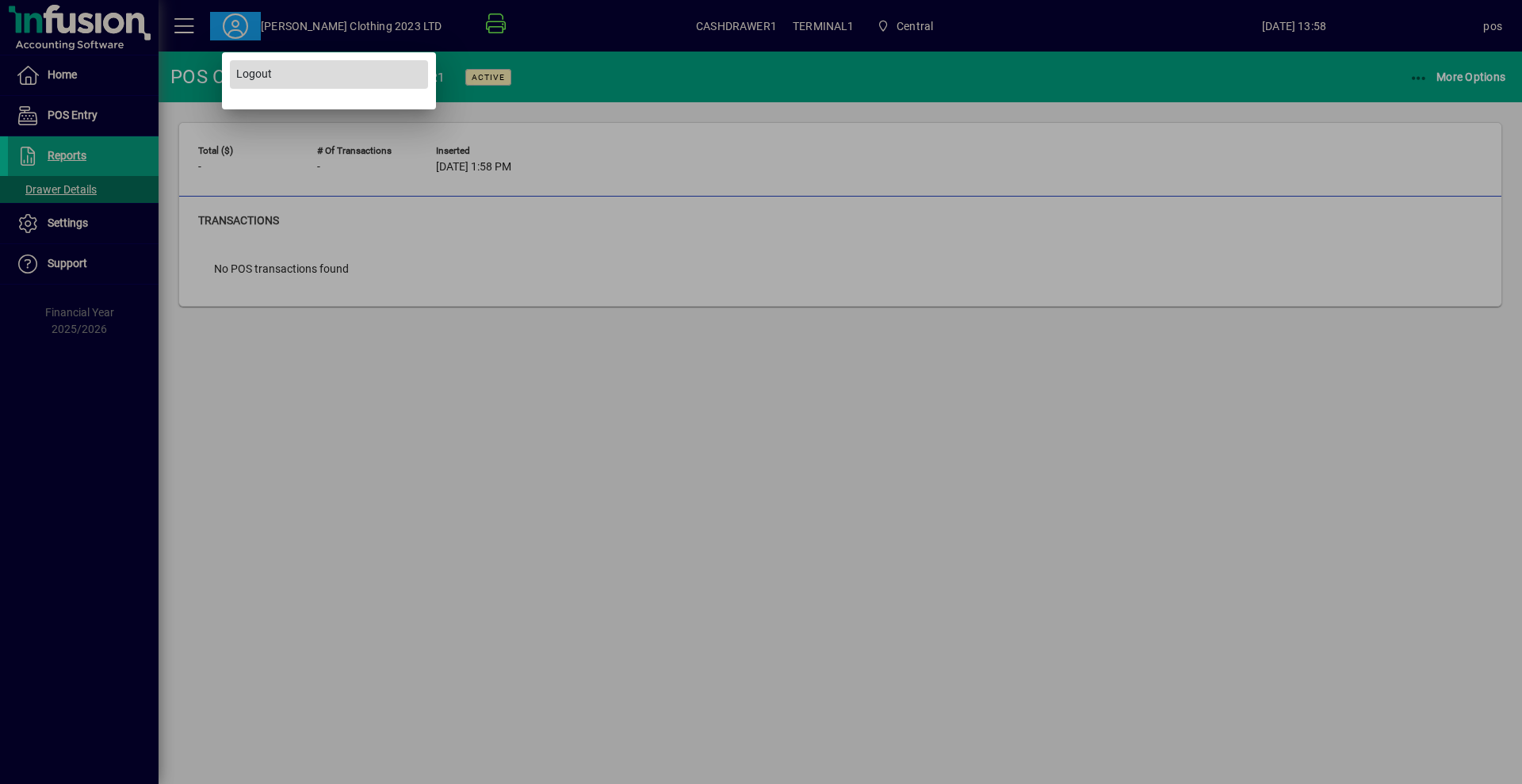
click at [260, 73] on span "Logout" at bounding box center [254, 74] width 36 height 17
